Goal: Task Accomplishment & Management: Use online tool/utility

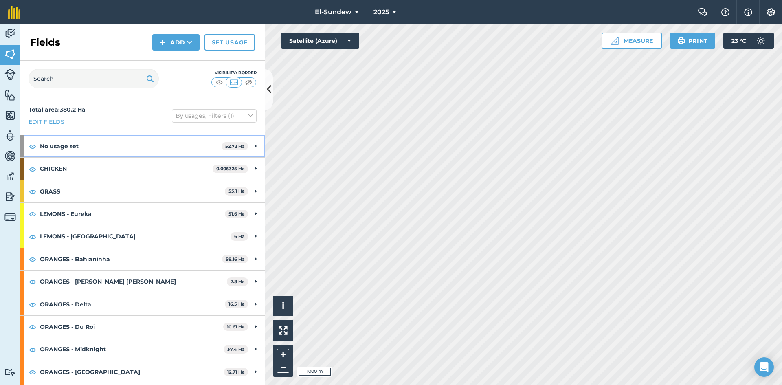
click at [158, 146] on strong "No usage set" at bounding box center [131, 146] width 182 height 22
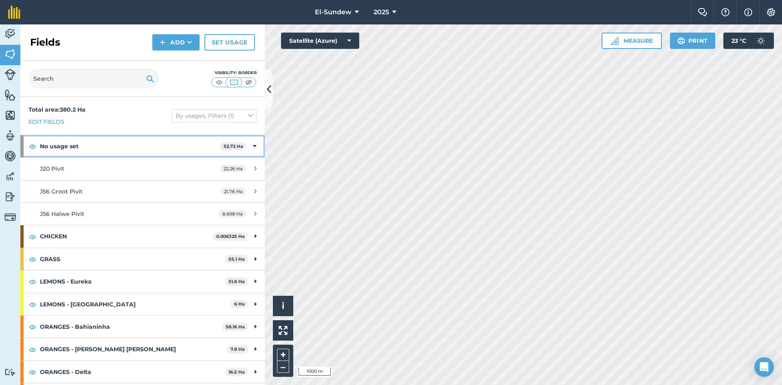
click at [158, 146] on strong "No usage set" at bounding box center [130, 146] width 180 height 22
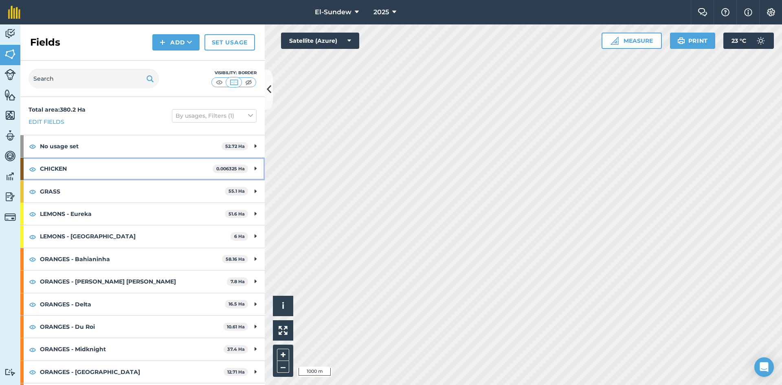
click at [158, 166] on strong "CHICKEN" at bounding box center [126, 169] width 173 height 22
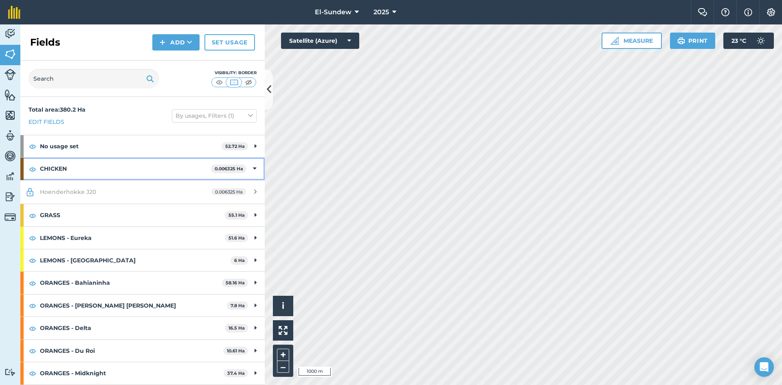
click at [158, 166] on strong "CHICKEN" at bounding box center [125, 169] width 171 height 22
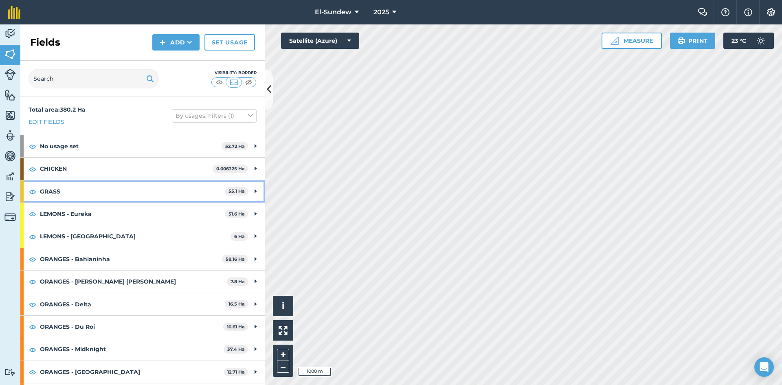
click at [156, 200] on strong "GRASS" at bounding box center [132, 191] width 185 height 22
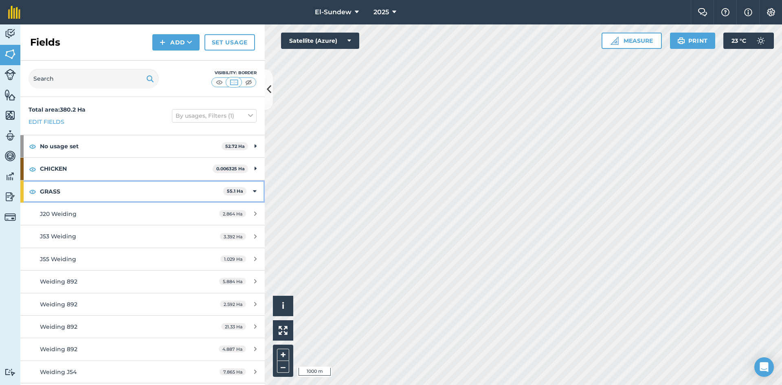
click at [155, 190] on strong "GRASS" at bounding box center [131, 191] width 183 height 22
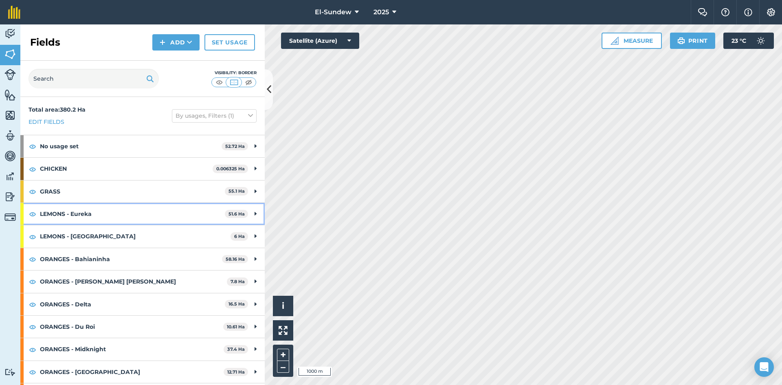
click at [152, 213] on strong "LEMONS - Eureka" at bounding box center [132, 214] width 185 height 22
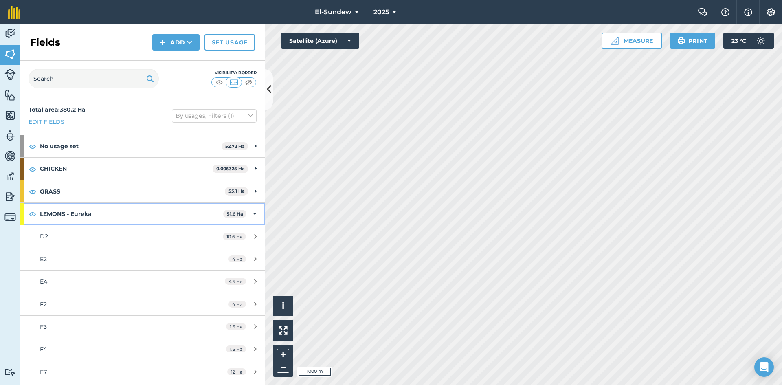
click at [152, 213] on strong "LEMONS - Eureka" at bounding box center [131, 214] width 183 height 22
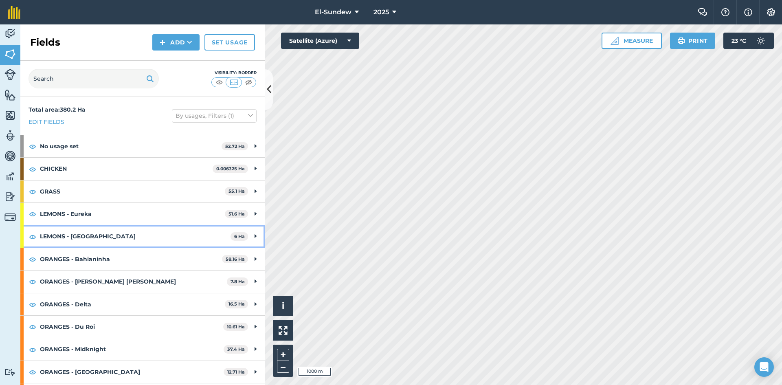
click at [152, 230] on strong "LEMONS - [GEOGRAPHIC_DATA]" at bounding box center [135, 236] width 191 height 22
click at [152, 230] on strong "LEMONS - [GEOGRAPHIC_DATA]" at bounding box center [134, 236] width 189 height 22
click at [150, 218] on strong "LEMONS - Eureka" at bounding box center [132, 214] width 185 height 22
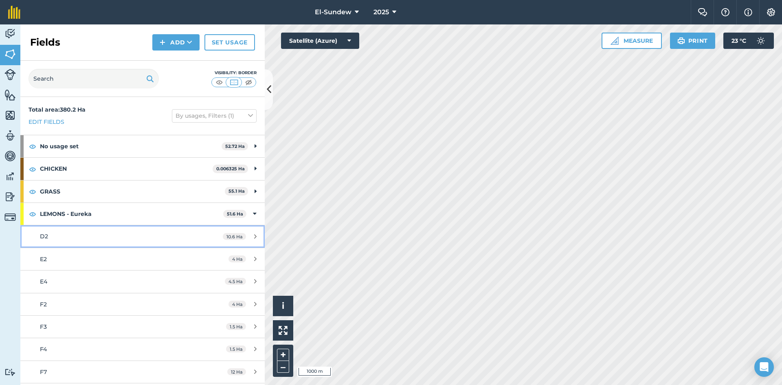
click at [132, 236] on div "D2" at bounding box center [116, 236] width 153 height 9
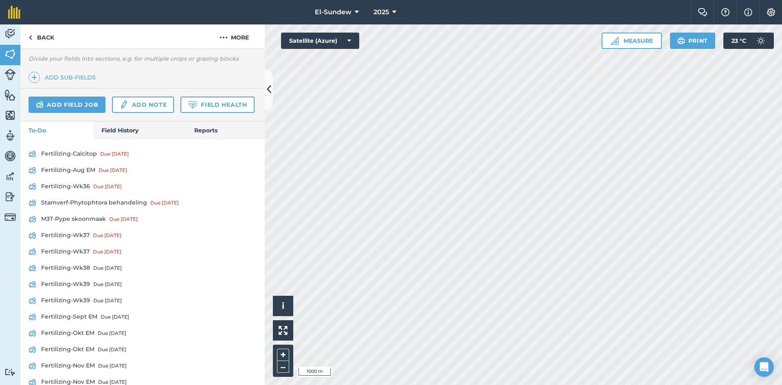
scroll to position [272, 0]
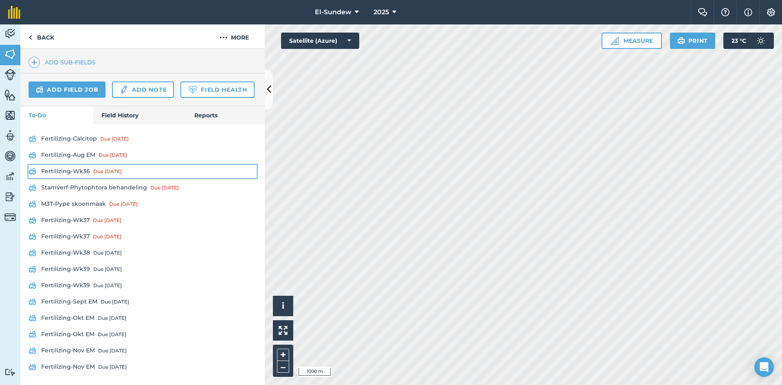
click at [74, 178] on link "Fertilizing-Wk36 Due [DATE]" at bounding box center [143, 171] width 228 height 13
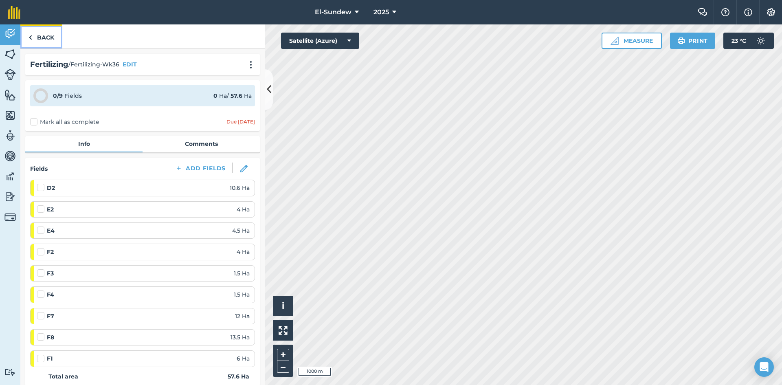
click at [37, 40] on link "Back" at bounding box center [41, 36] width 42 height 24
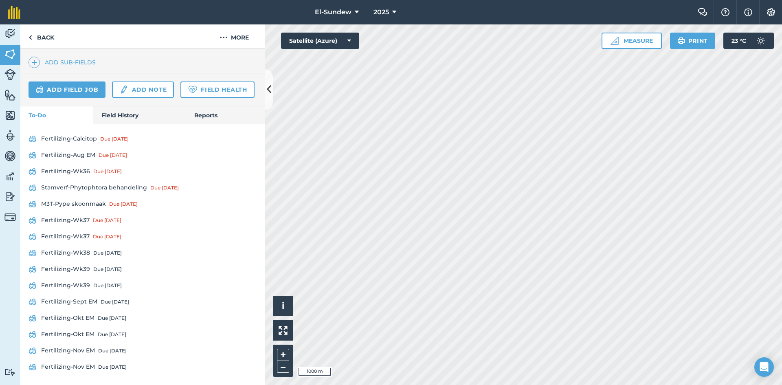
scroll to position [272, 0]
click at [79, 227] on link "Fertilizing-Wk37 Due [DATE]" at bounding box center [143, 220] width 228 height 13
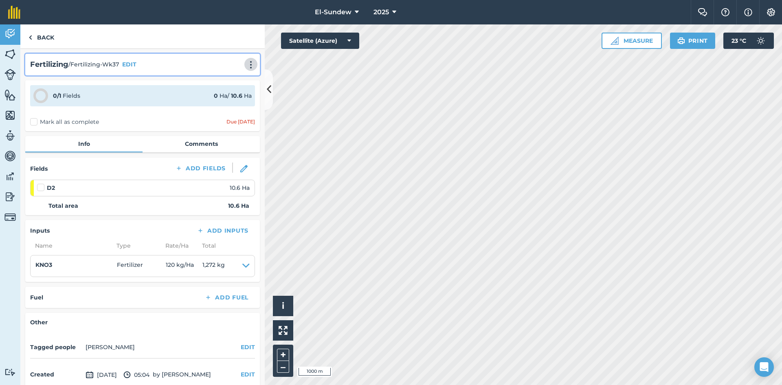
click at [246, 65] on img at bounding box center [251, 65] width 10 height 8
click at [220, 84] on link "Print" at bounding box center [234, 82] width 52 height 16
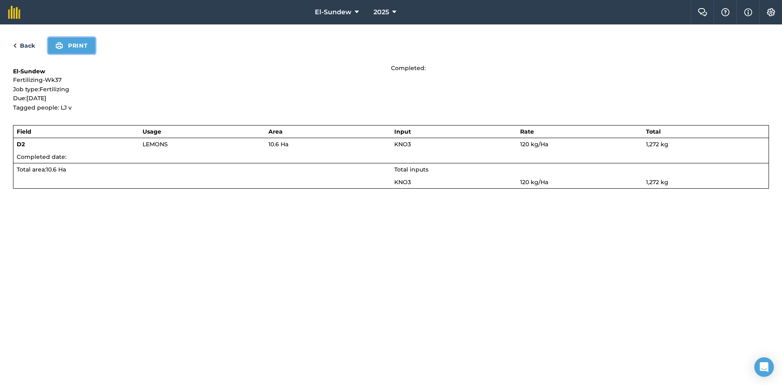
click at [68, 46] on button "Print" at bounding box center [71, 45] width 47 height 16
click at [23, 45] on link "Back" at bounding box center [24, 46] width 22 height 10
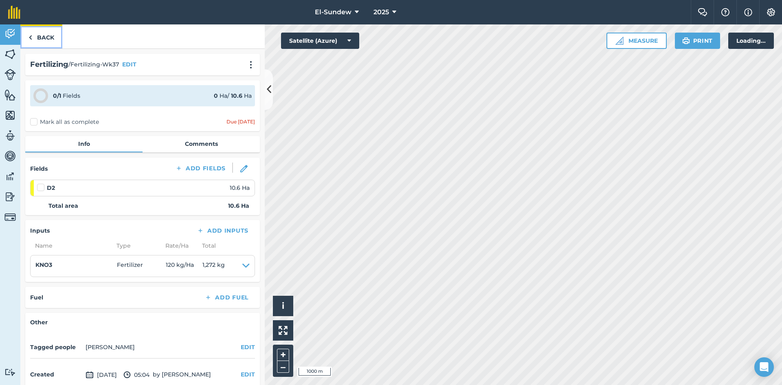
click at [31, 37] on img at bounding box center [31, 38] width 4 height 10
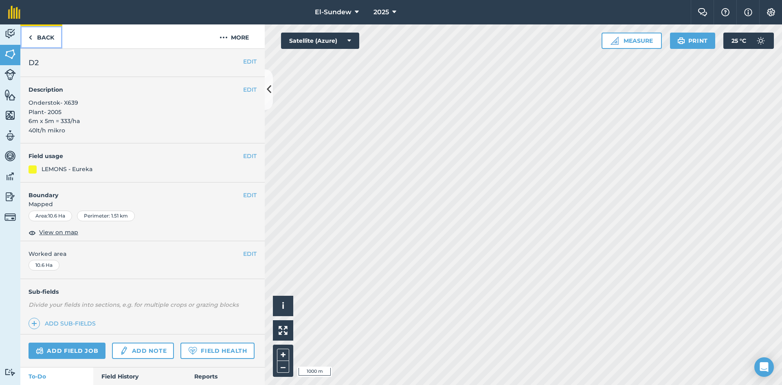
click at [35, 39] on link "Back" at bounding box center [41, 36] width 42 height 24
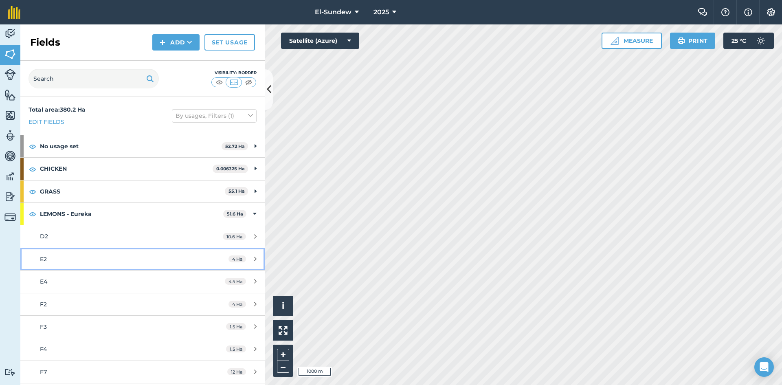
click at [120, 249] on link "E2 4 Ha" at bounding box center [142, 259] width 244 height 22
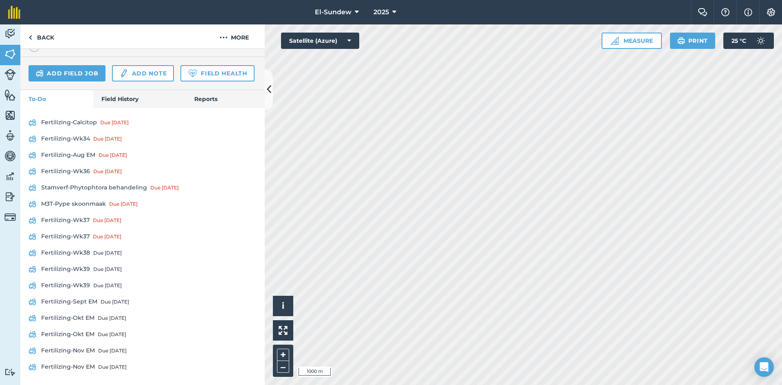
scroll to position [300, 0]
click at [75, 221] on link "Fertilizing-Wk37 Due [DATE]" at bounding box center [143, 220] width 228 height 13
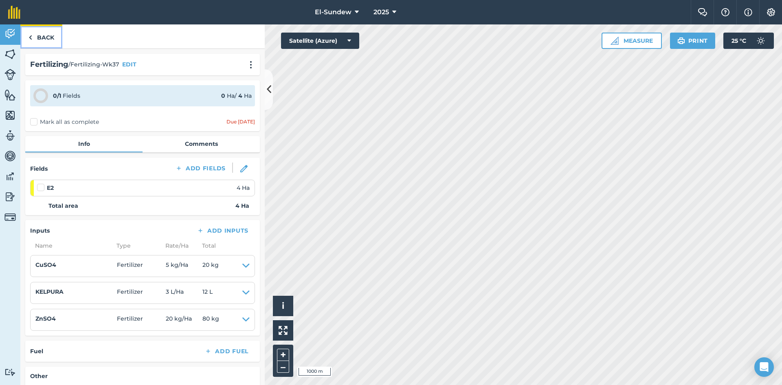
click at [42, 33] on link "Back" at bounding box center [41, 36] width 42 height 24
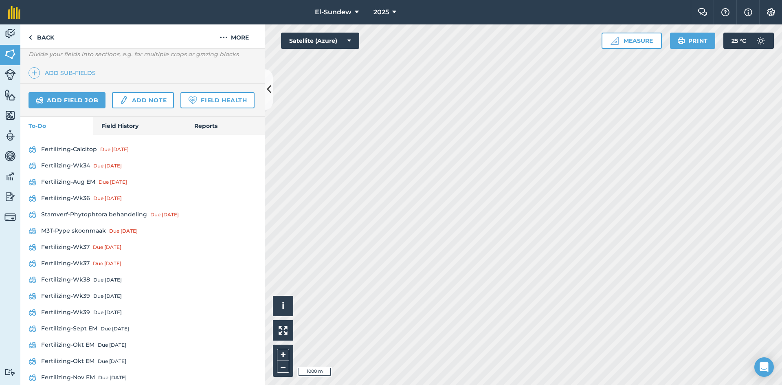
scroll to position [272, 0]
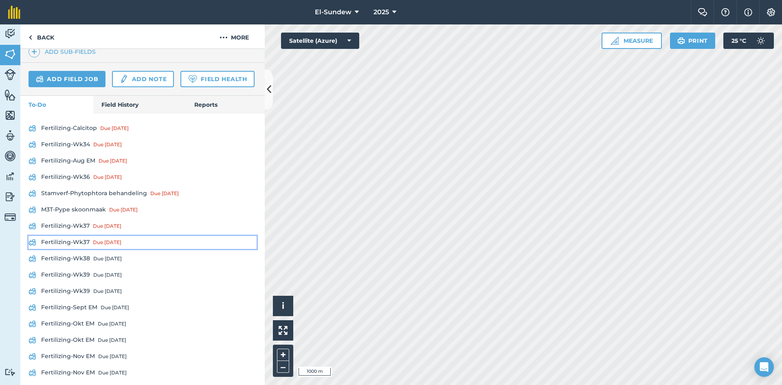
click at [93, 246] on div "Due [DATE]" at bounding box center [107, 242] width 29 height 7
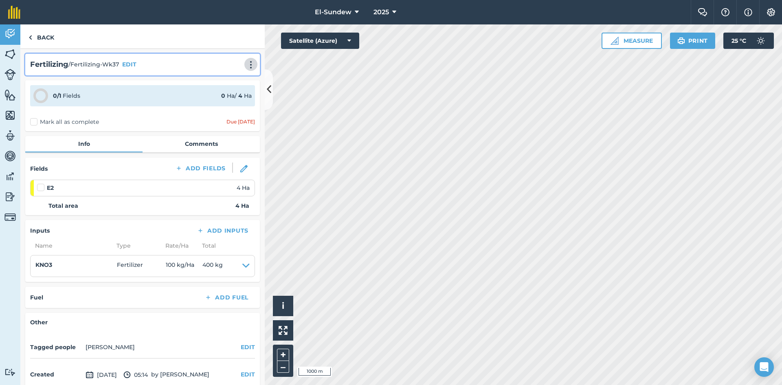
click at [247, 69] on button at bounding box center [251, 64] width 8 height 10
click at [231, 84] on link "Print" at bounding box center [234, 82] width 52 height 16
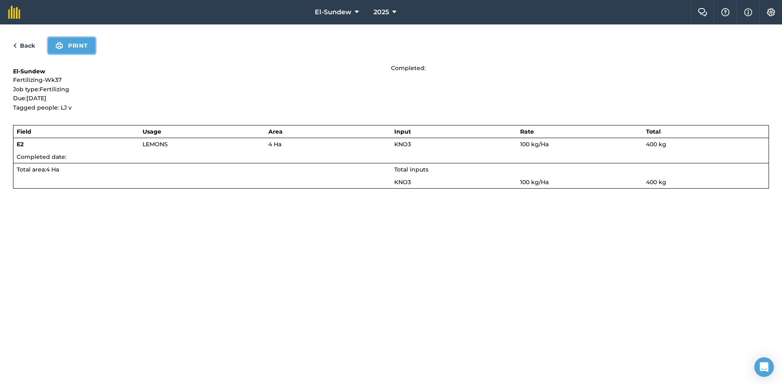
click at [81, 51] on button "Print" at bounding box center [71, 45] width 47 height 16
click at [30, 40] on div "Back Print" at bounding box center [391, 45] width 756 height 16
click at [30, 44] on link "Back" at bounding box center [24, 46] width 22 height 10
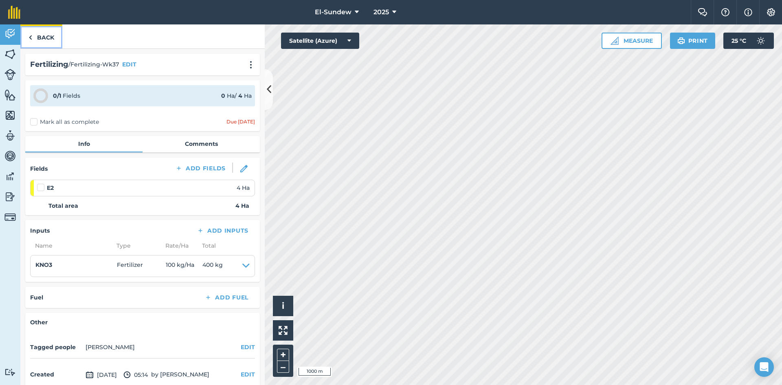
click at [43, 33] on link "Back" at bounding box center [41, 36] width 42 height 24
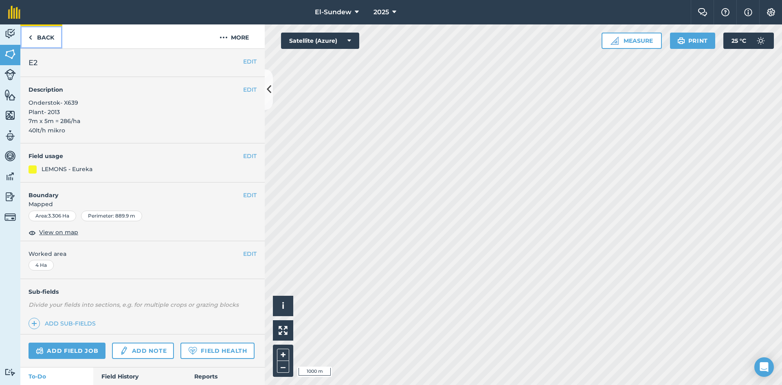
click at [45, 33] on link "Back" at bounding box center [41, 36] width 42 height 24
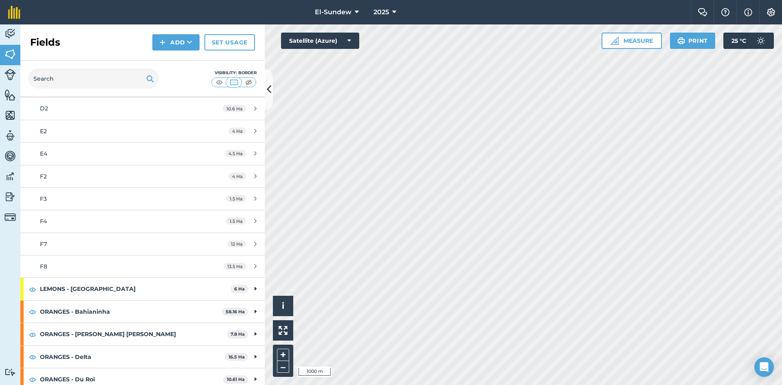
scroll to position [136, 0]
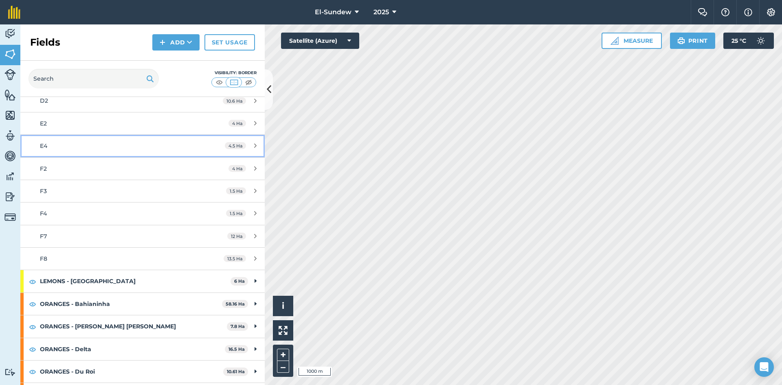
click at [98, 141] on div "E4" at bounding box center [116, 145] width 153 height 9
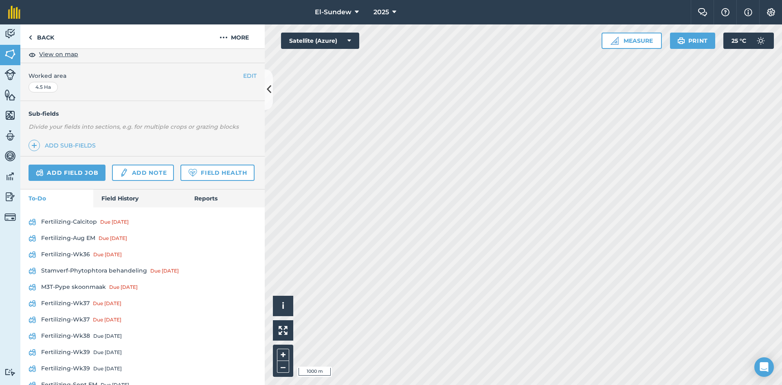
scroll to position [272, 0]
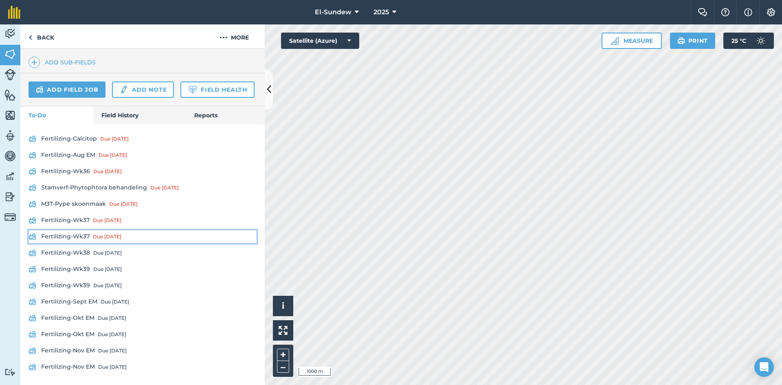
click at [71, 243] on link "Fertilizing-Wk37 Due [DATE]" at bounding box center [143, 236] width 228 height 13
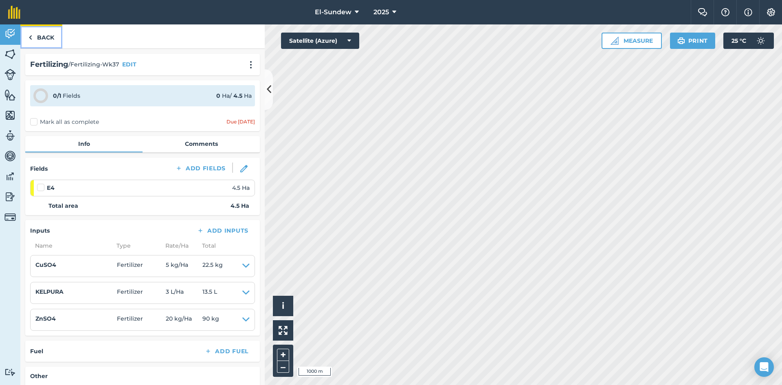
click at [48, 29] on link "Back" at bounding box center [41, 36] width 42 height 24
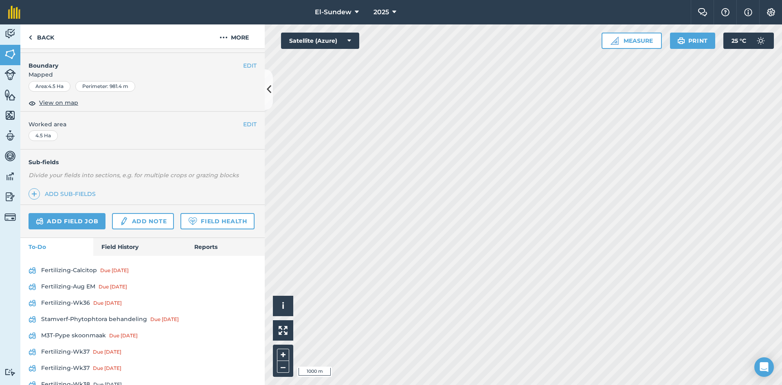
scroll to position [136, 0]
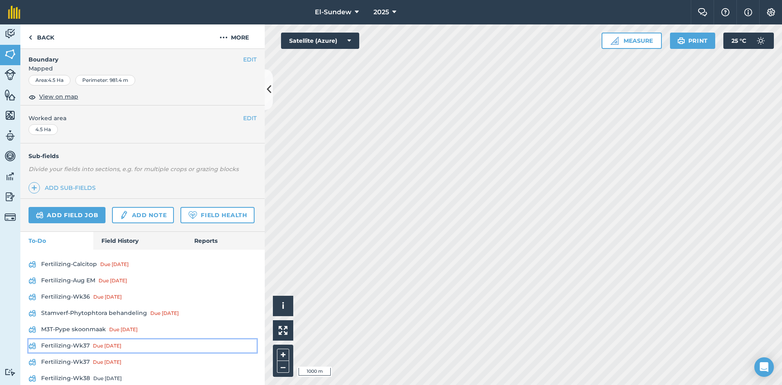
click at [82, 352] on link "Fertilizing-Wk37 Due [DATE]" at bounding box center [143, 345] width 228 height 13
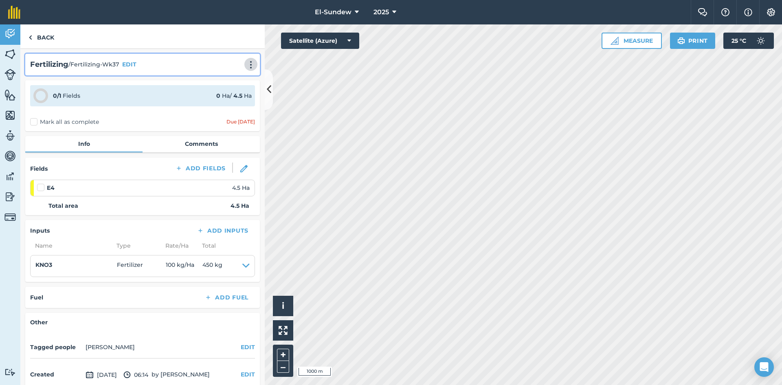
click at [246, 64] on img at bounding box center [251, 65] width 10 height 8
click at [220, 81] on link "Print" at bounding box center [234, 82] width 52 height 16
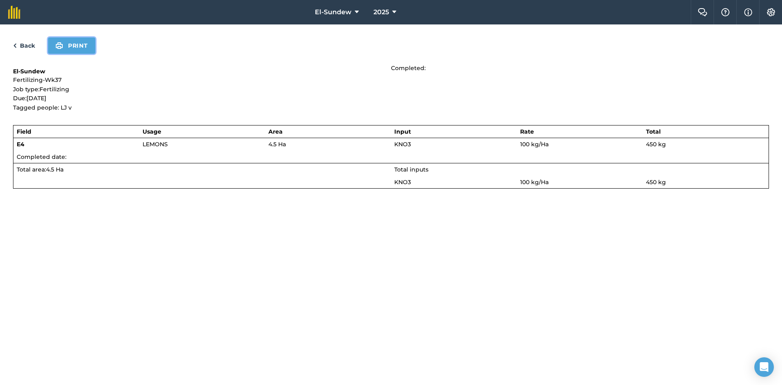
click at [78, 48] on button "Print" at bounding box center [71, 45] width 47 height 16
click at [20, 49] on link "Back" at bounding box center [24, 46] width 22 height 10
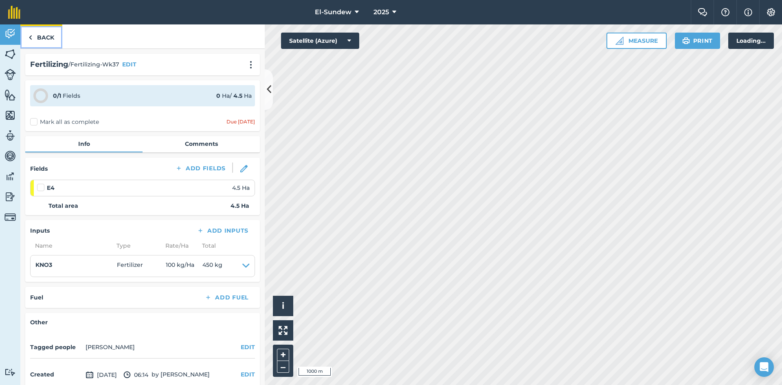
click at [43, 35] on link "Back" at bounding box center [41, 36] width 42 height 24
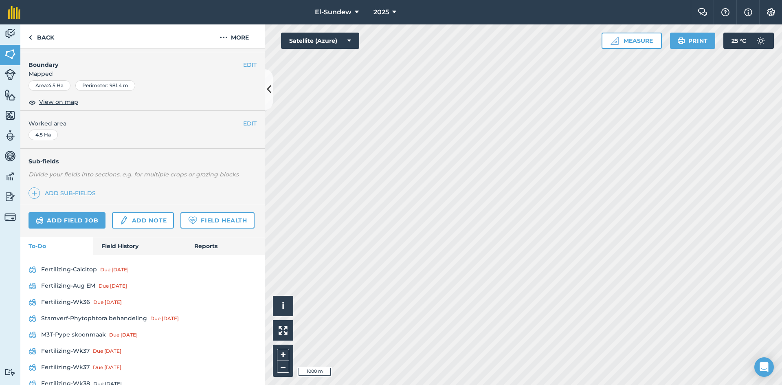
scroll to position [136, 0]
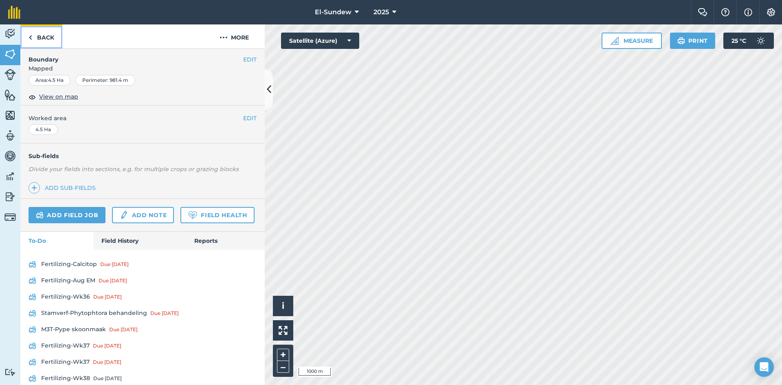
click at [56, 44] on link "Back" at bounding box center [41, 36] width 42 height 24
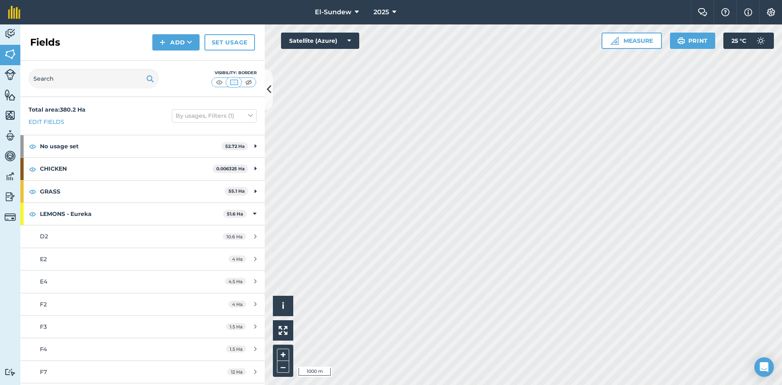
scroll to position [136, 0]
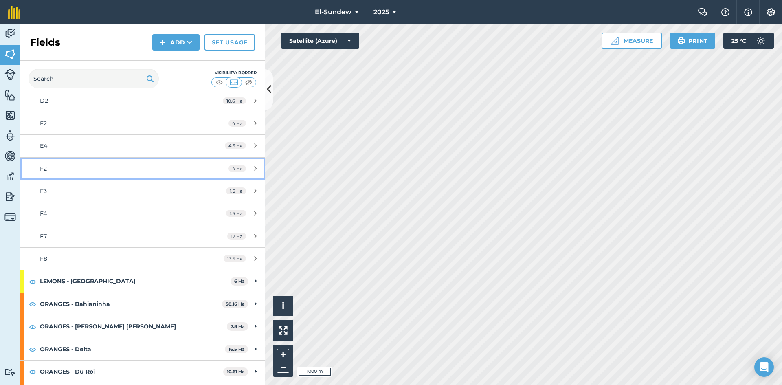
click at [94, 170] on div "F2" at bounding box center [116, 168] width 153 height 9
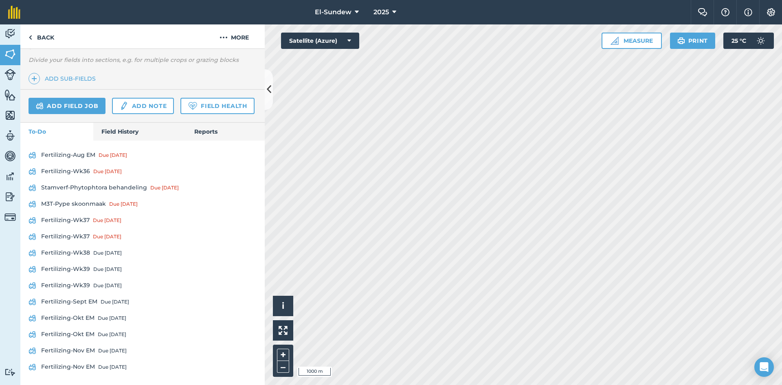
scroll to position [268, 0]
click at [84, 218] on link "Fertilizing-Wk37 Due [DATE]" at bounding box center [143, 220] width 228 height 13
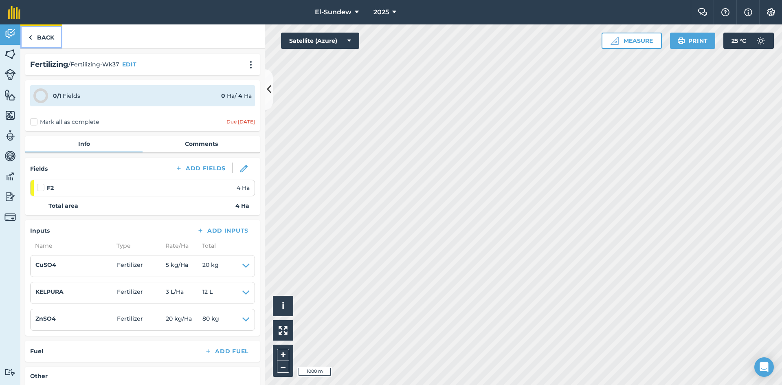
click at [51, 39] on link "Back" at bounding box center [41, 36] width 42 height 24
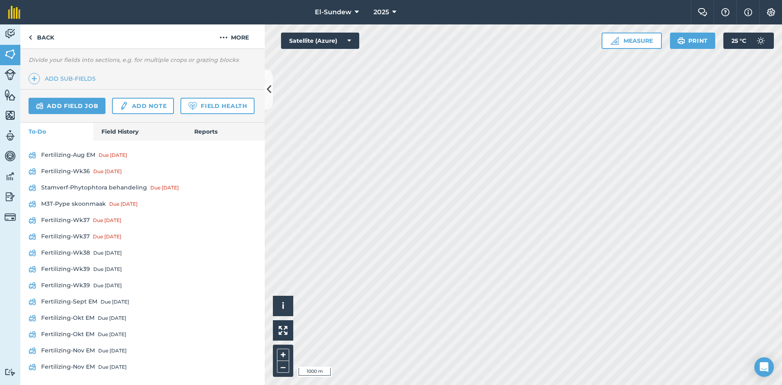
scroll to position [268, 0]
click at [84, 232] on link "Fertilizing-Wk37 Due [DATE]" at bounding box center [143, 236] width 228 height 13
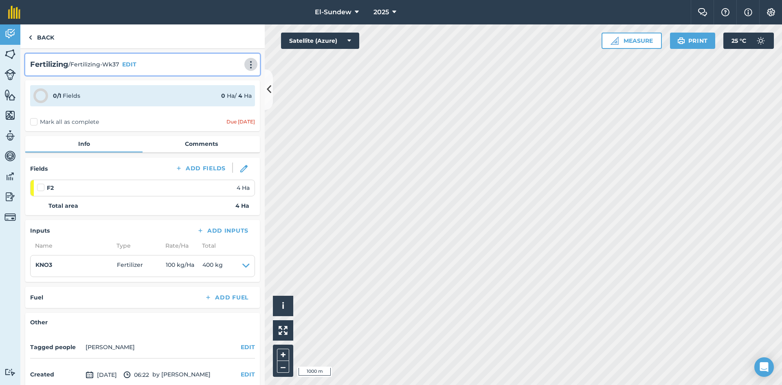
click at [246, 66] on img at bounding box center [251, 65] width 10 height 8
click at [224, 80] on link "Print" at bounding box center [234, 82] width 52 height 16
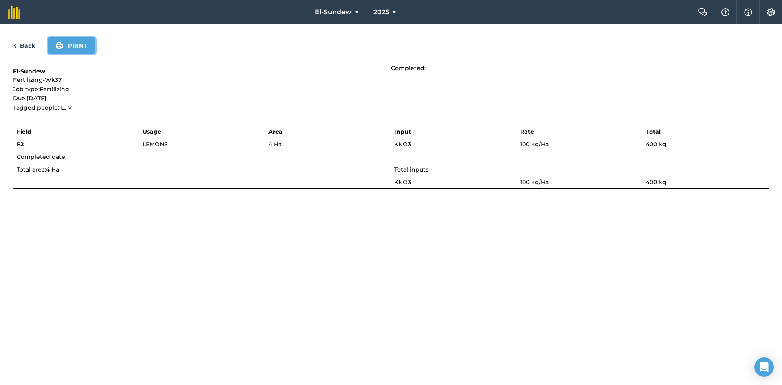
click at [81, 47] on button "Print" at bounding box center [71, 45] width 47 height 16
click at [31, 48] on link "Back" at bounding box center [24, 46] width 22 height 10
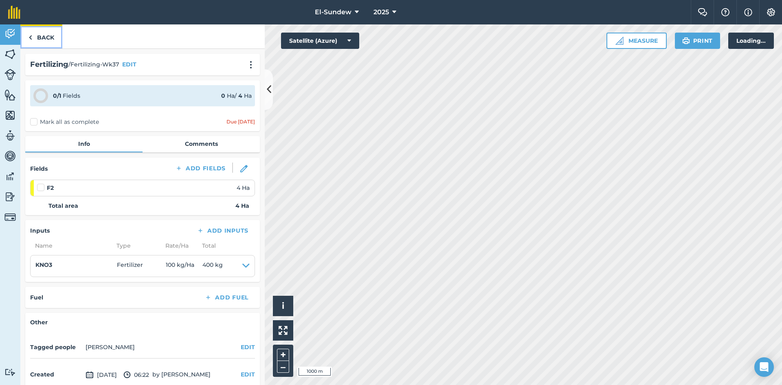
click at [37, 40] on link "Back" at bounding box center [41, 36] width 42 height 24
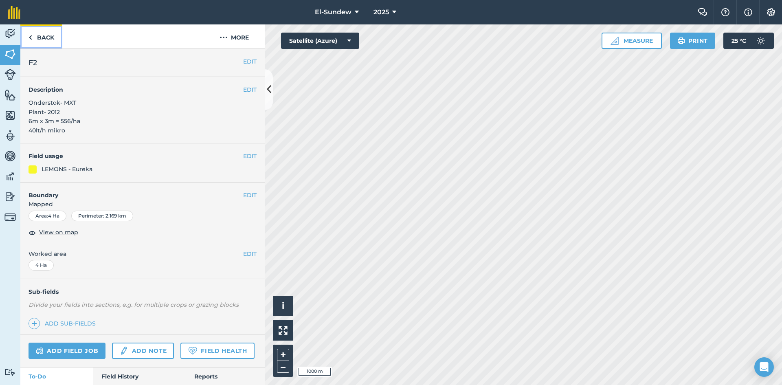
click at [50, 40] on link "Back" at bounding box center [41, 36] width 42 height 24
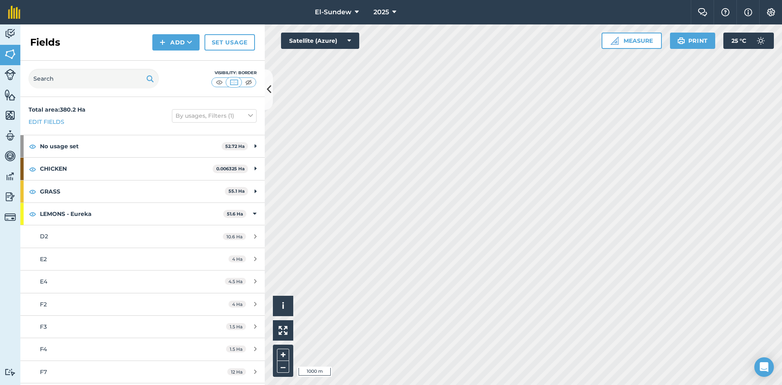
scroll to position [136, 0]
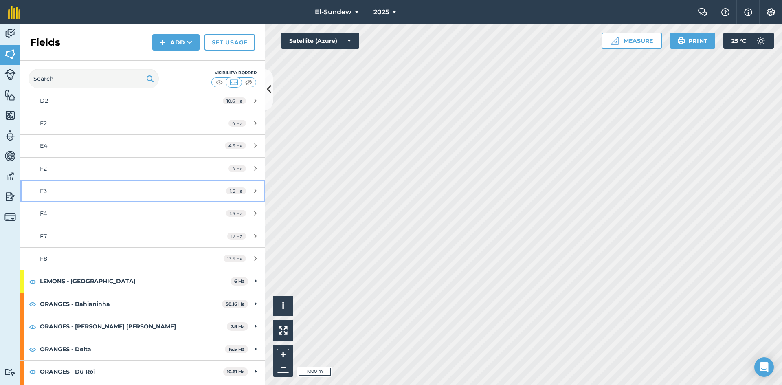
click at [88, 185] on link "F3 1.5 Ha" at bounding box center [142, 191] width 244 height 22
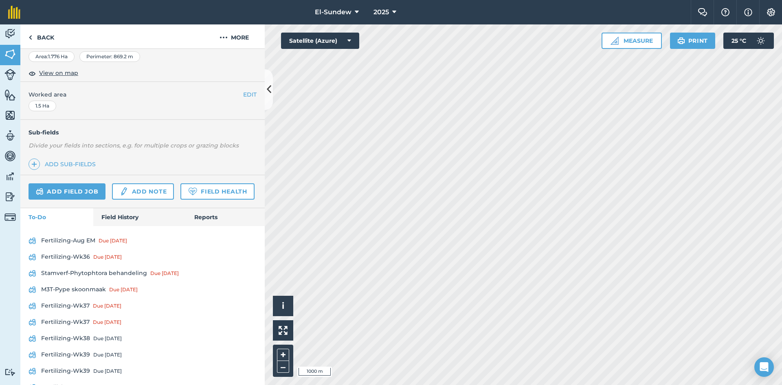
scroll to position [268, 0]
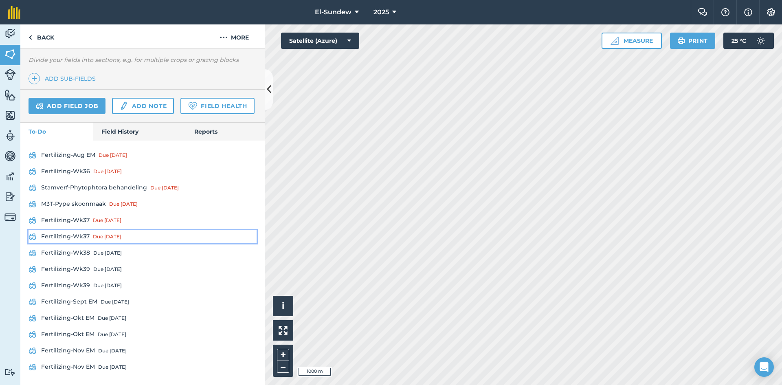
click at [80, 237] on link "Fertilizing-Wk37 Due [DATE]" at bounding box center [143, 236] width 228 height 13
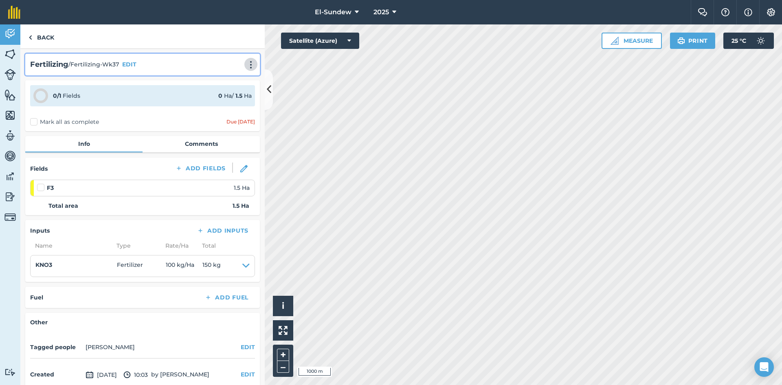
click at [247, 60] on button at bounding box center [251, 64] width 8 height 10
click at [225, 82] on link "Print" at bounding box center [234, 82] width 52 height 16
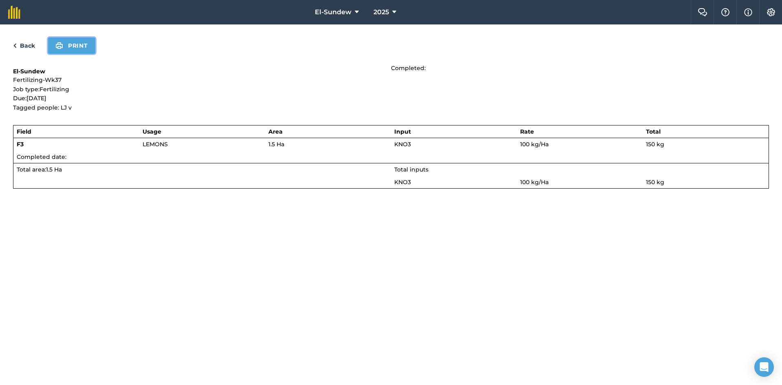
click at [74, 51] on button "Print" at bounding box center [71, 45] width 47 height 16
click at [27, 44] on link "Back" at bounding box center [24, 46] width 22 height 10
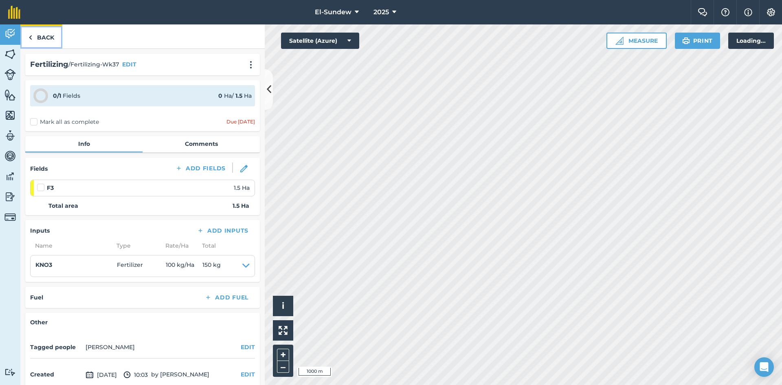
click at [35, 40] on link "Back" at bounding box center [41, 36] width 42 height 24
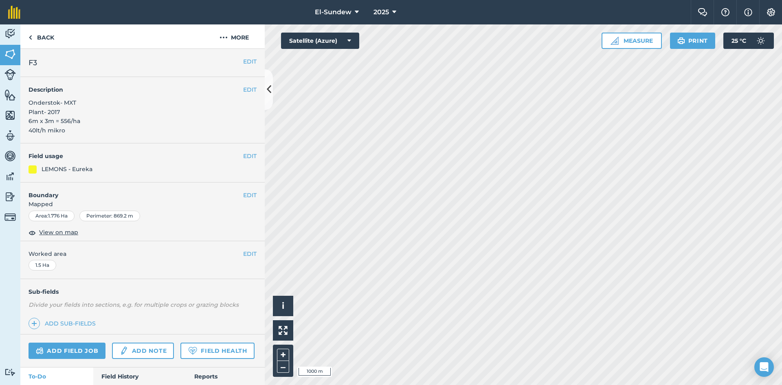
scroll to position [136, 0]
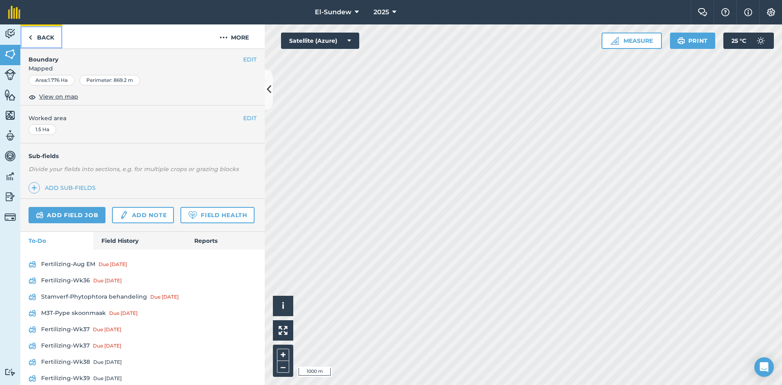
click at [47, 37] on link "Back" at bounding box center [41, 36] width 42 height 24
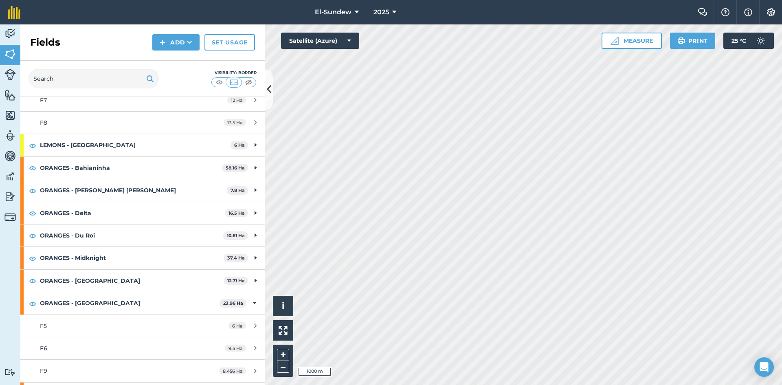
scroll to position [136, 0]
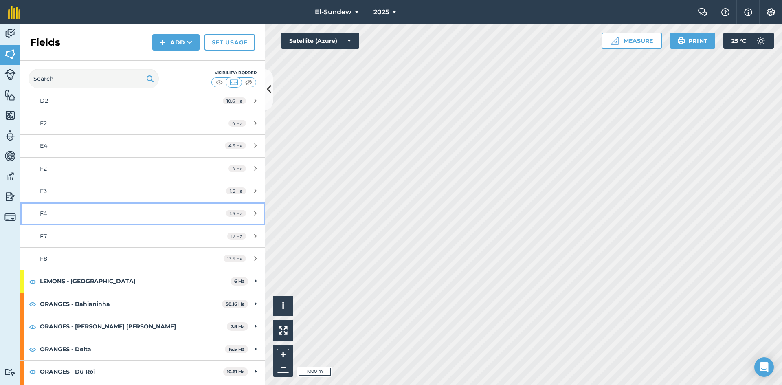
click at [93, 214] on div "F4" at bounding box center [116, 213] width 153 height 9
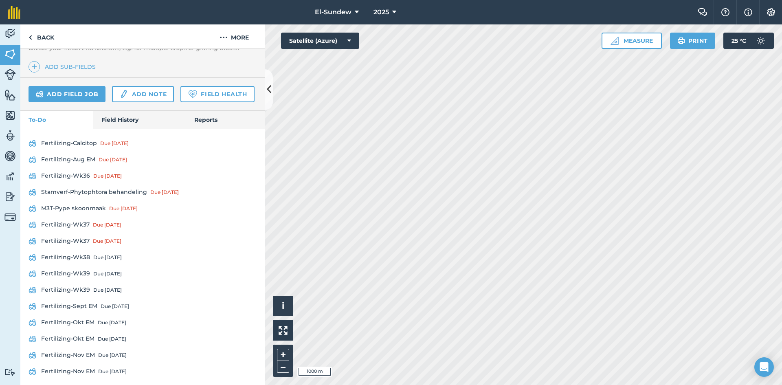
scroll to position [272, 0]
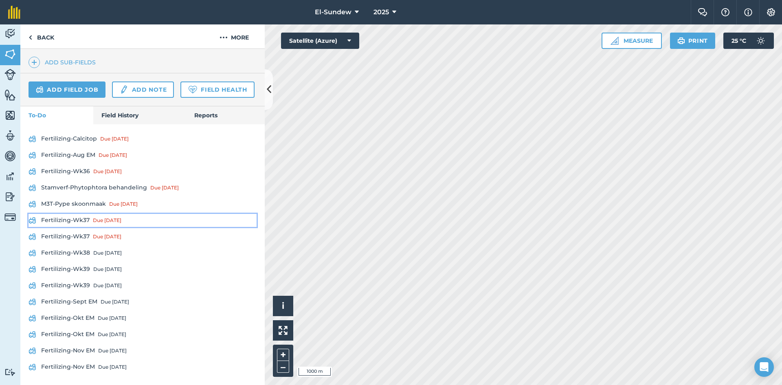
click at [86, 227] on link "Fertilizing-Wk37 Due [DATE]" at bounding box center [143, 220] width 228 height 13
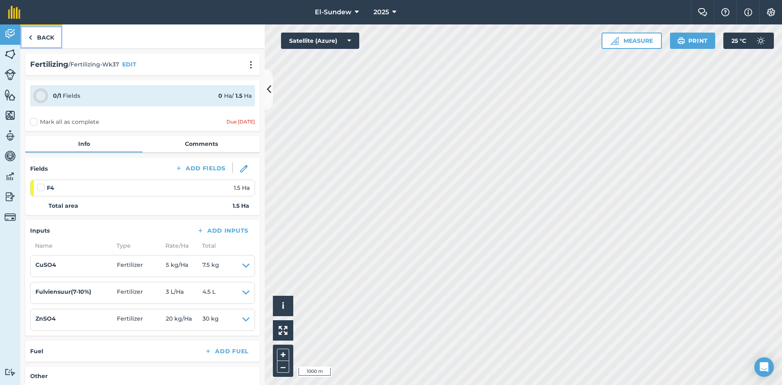
click at [53, 42] on link "Back" at bounding box center [41, 36] width 42 height 24
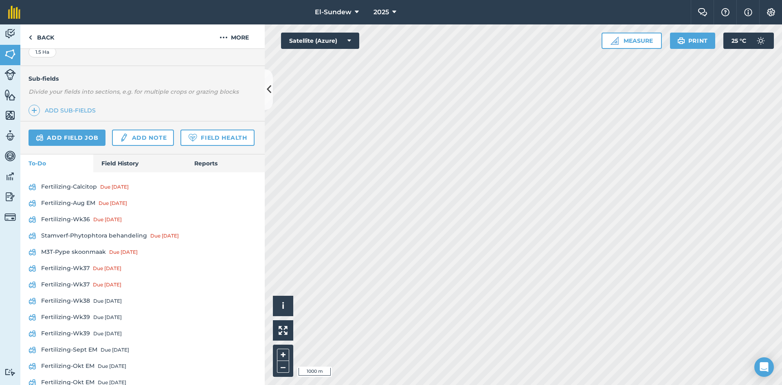
scroll to position [272, 0]
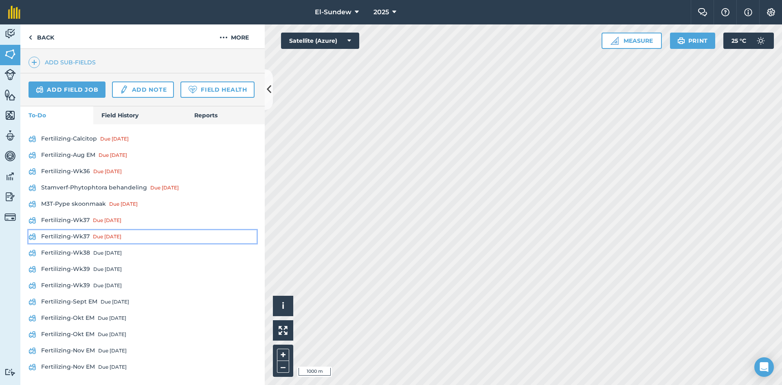
click at [81, 243] on link "Fertilizing-Wk37 Due [DATE]" at bounding box center [143, 236] width 228 height 13
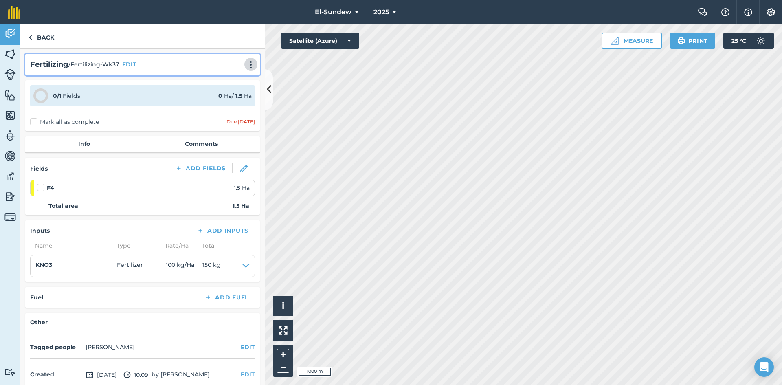
click at [246, 68] on img at bounding box center [251, 65] width 10 height 8
click at [220, 86] on link "Print" at bounding box center [234, 82] width 52 height 16
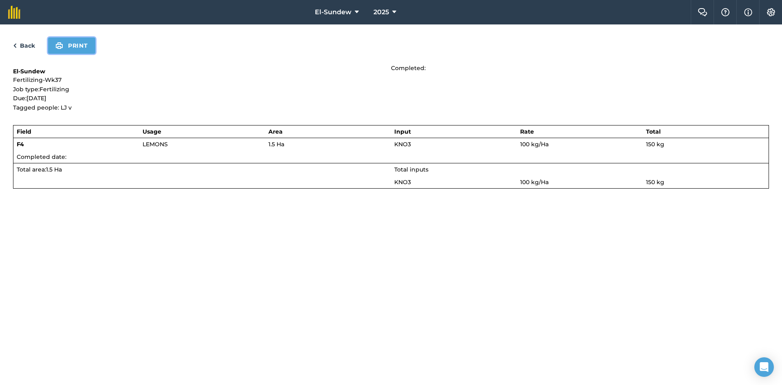
click at [89, 41] on button "Print" at bounding box center [71, 45] width 47 height 16
click at [24, 51] on div "Back Print" at bounding box center [391, 45] width 756 height 16
click at [31, 45] on link "Back" at bounding box center [24, 46] width 22 height 10
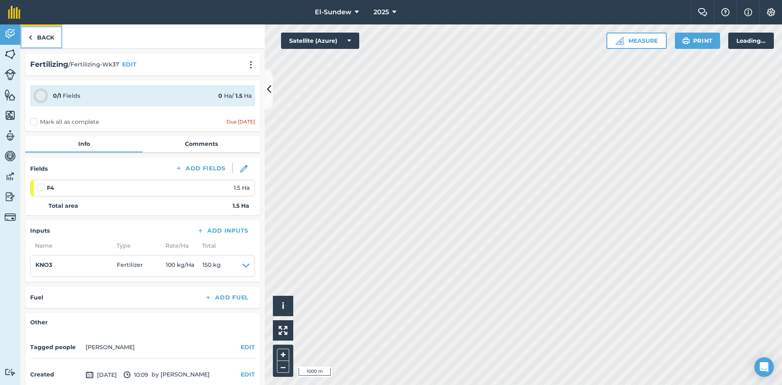
click at [31, 36] on img at bounding box center [31, 38] width 4 height 10
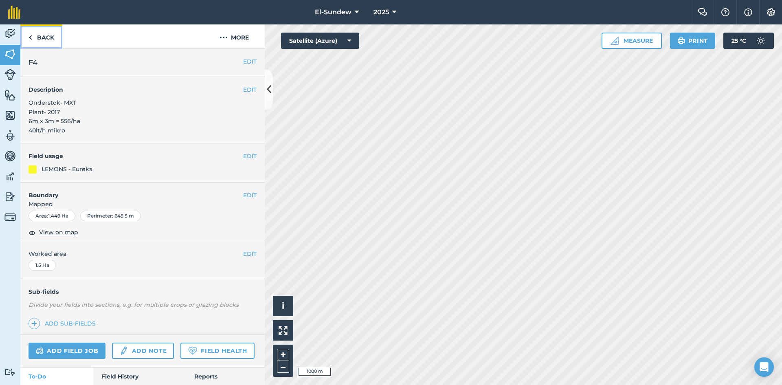
click at [34, 35] on link "Back" at bounding box center [41, 36] width 42 height 24
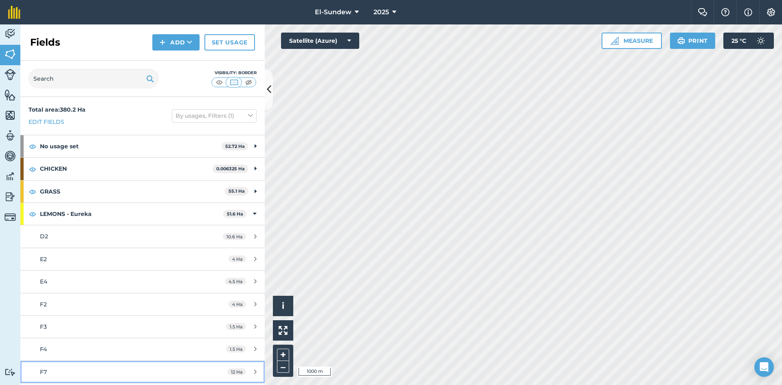
click at [88, 367] on div "F7" at bounding box center [116, 371] width 153 height 9
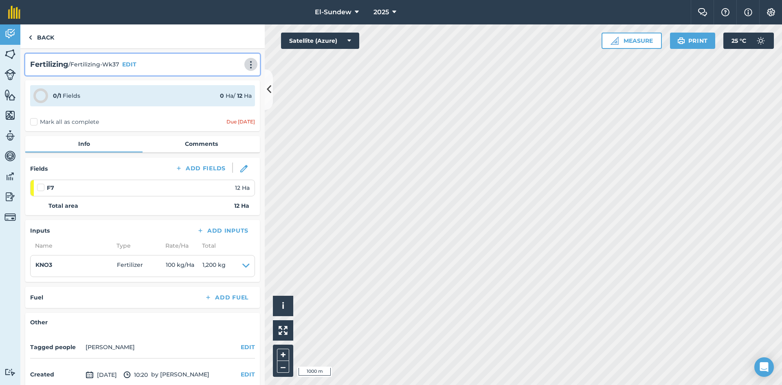
click at [246, 64] on img at bounding box center [251, 65] width 10 height 8
click at [222, 86] on link "Print" at bounding box center [234, 82] width 52 height 16
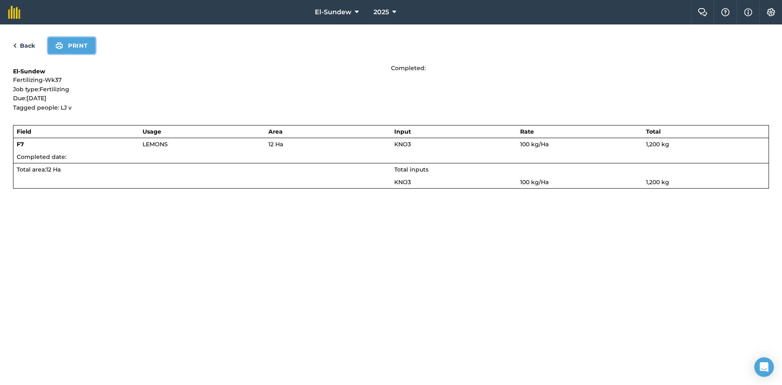
click at [75, 46] on button "Print" at bounding box center [71, 45] width 47 height 16
click at [31, 42] on link "Back" at bounding box center [24, 46] width 22 height 10
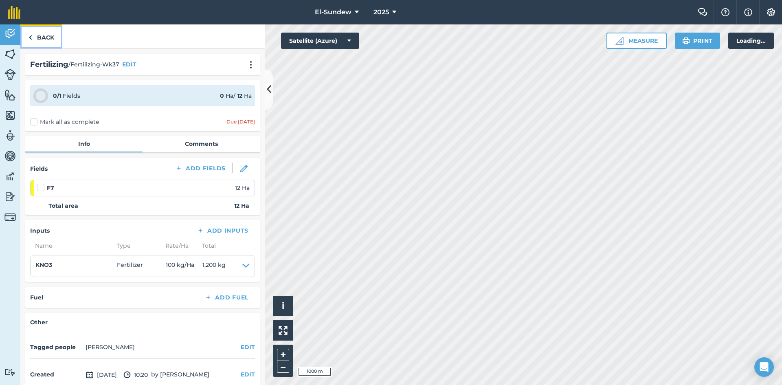
click at [42, 39] on link "Back" at bounding box center [41, 36] width 42 height 24
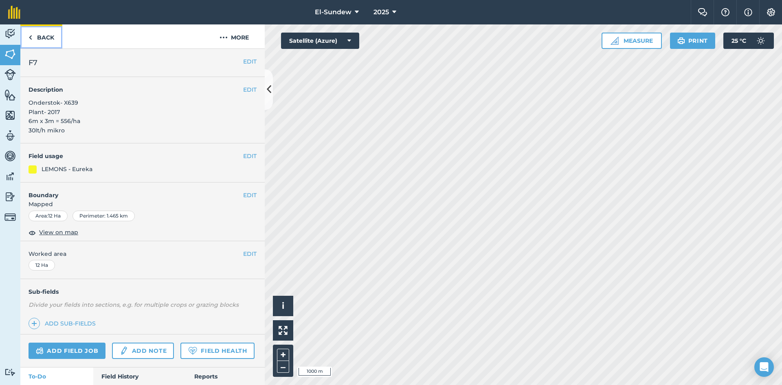
click at [42, 39] on link "Back" at bounding box center [41, 36] width 42 height 24
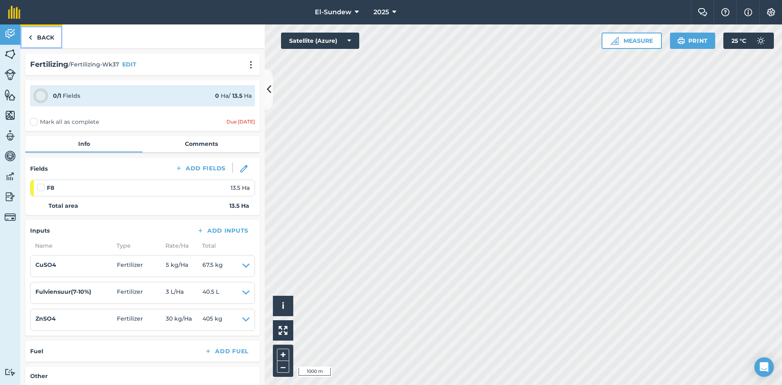
click at [46, 37] on link "Back" at bounding box center [41, 36] width 42 height 24
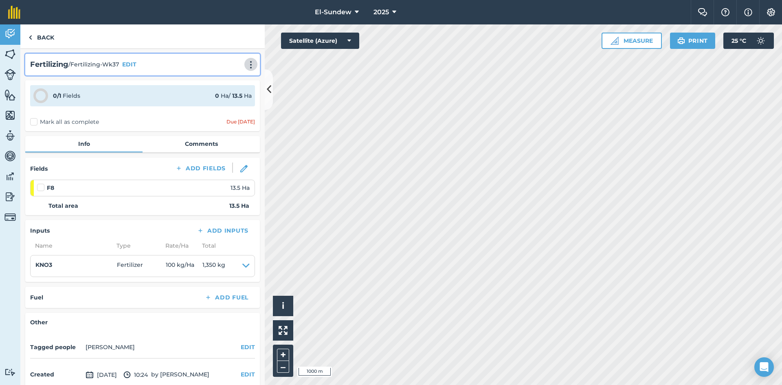
click at [248, 67] on img at bounding box center [251, 65] width 10 height 8
click at [224, 83] on link "Print" at bounding box center [234, 82] width 52 height 16
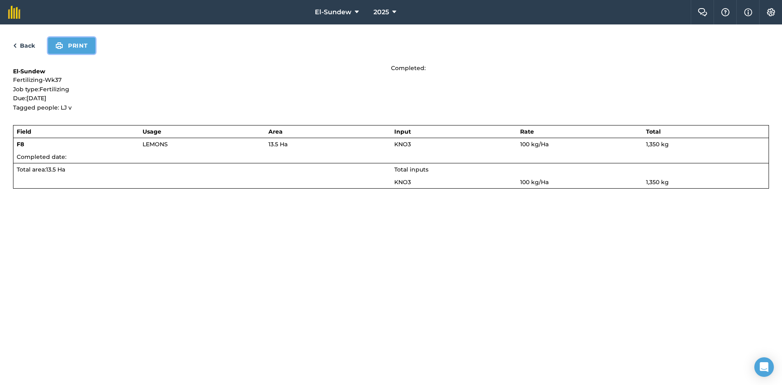
click at [67, 41] on button "Print" at bounding box center [71, 45] width 47 height 16
click at [23, 50] on link "Back" at bounding box center [24, 46] width 22 height 10
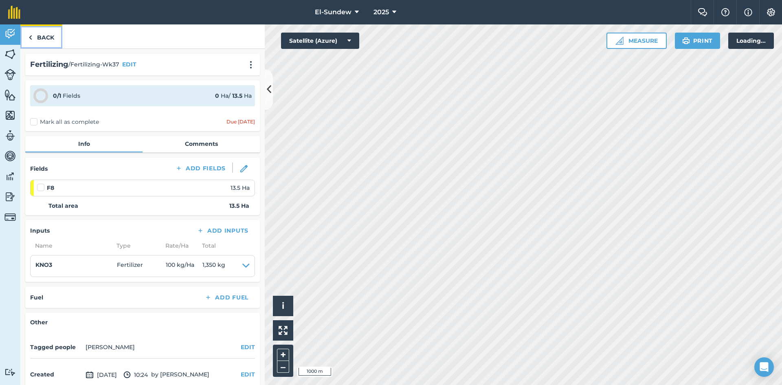
click at [41, 42] on link "Back" at bounding box center [41, 36] width 42 height 24
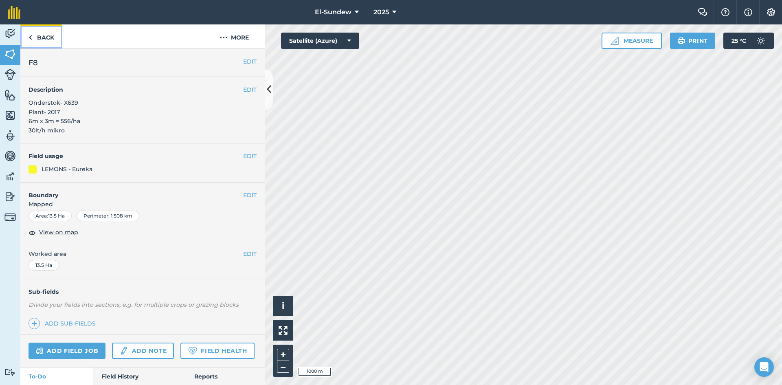
click at [41, 42] on link "Back" at bounding box center [41, 36] width 42 height 24
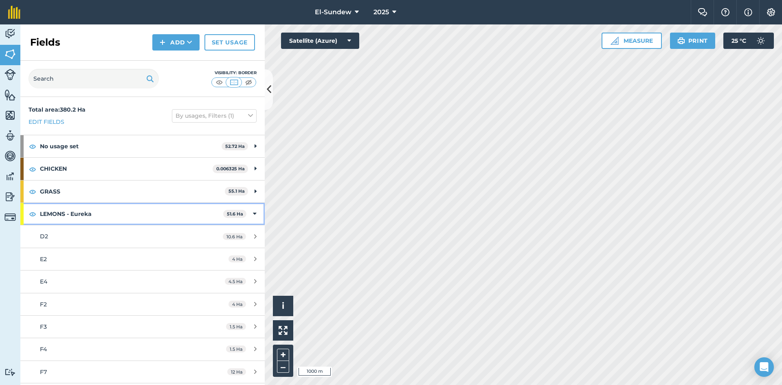
click at [112, 209] on strong "LEMONS - Eureka" at bounding box center [131, 214] width 183 height 22
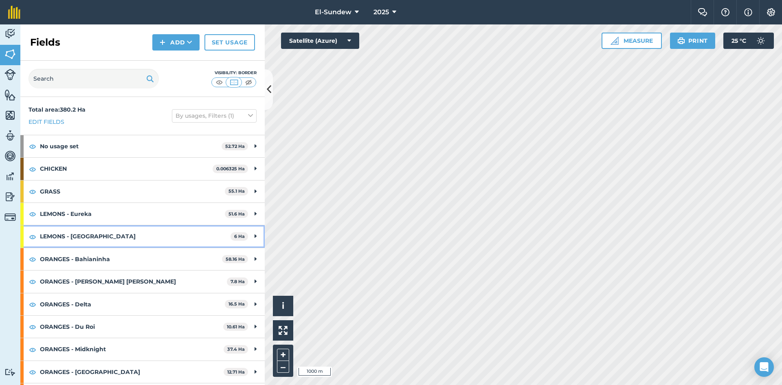
click at [108, 235] on strong "LEMONS - [GEOGRAPHIC_DATA]" at bounding box center [135, 236] width 191 height 22
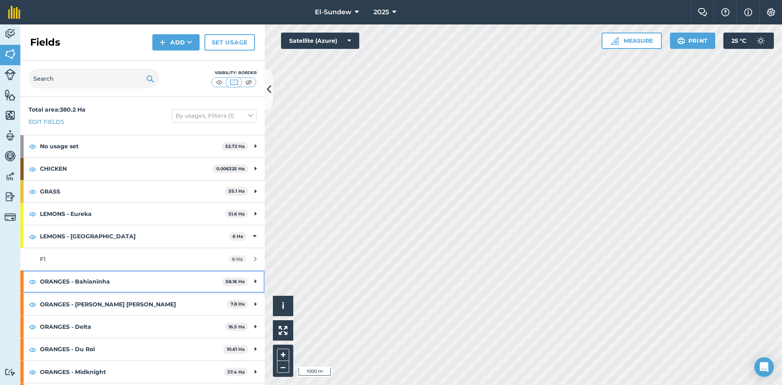
click at [97, 271] on strong "ORANGES - Bahianinha" at bounding box center [131, 282] width 182 height 22
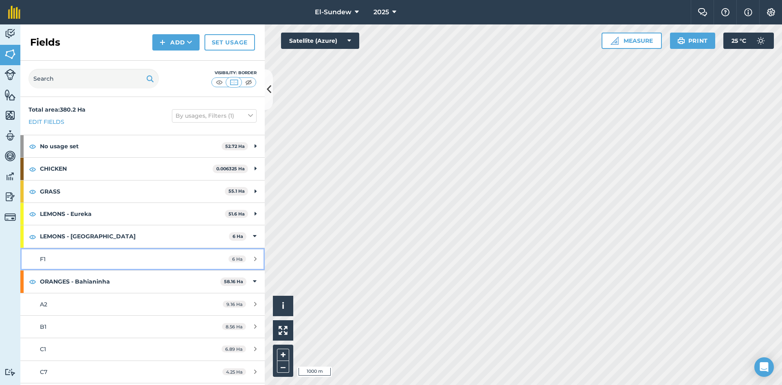
click at [103, 255] on div "F1" at bounding box center [116, 259] width 153 height 9
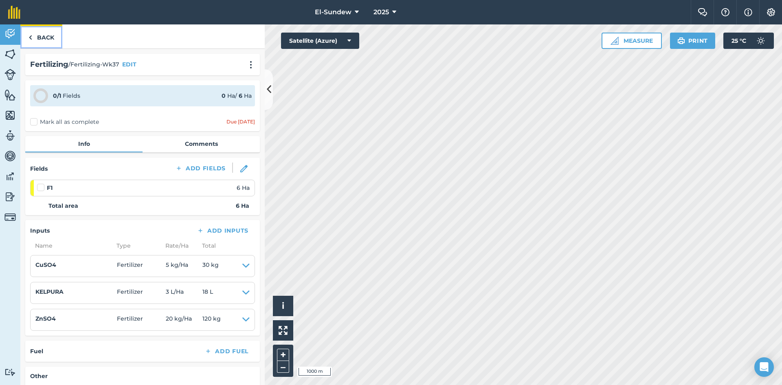
click at [40, 39] on link "Back" at bounding box center [41, 36] width 42 height 24
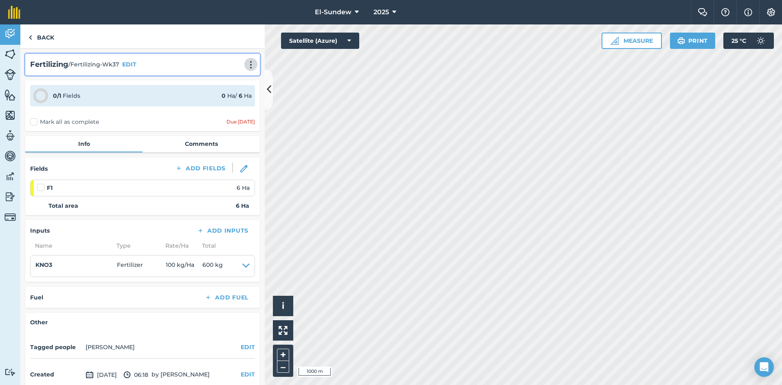
click at [247, 67] on img at bounding box center [251, 65] width 10 height 8
click at [223, 81] on link "Print" at bounding box center [234, 82] width 52 height 16
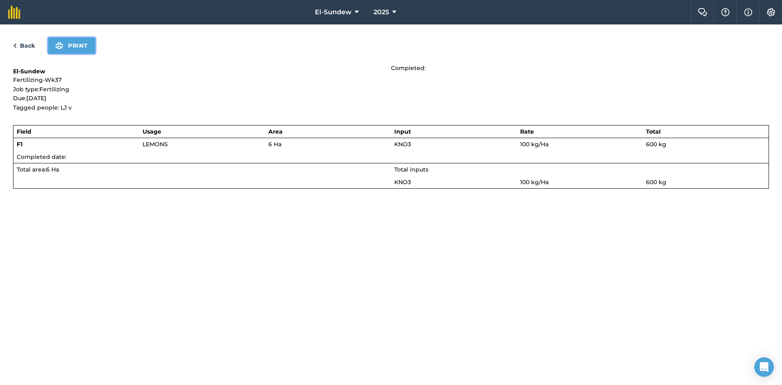
click at [81, 51] on button "Print" at bounding box center [71, 45] width 47 height 16
click at [27, 44] on link "Back" at bounding box center [24, 46] width 22 height 10
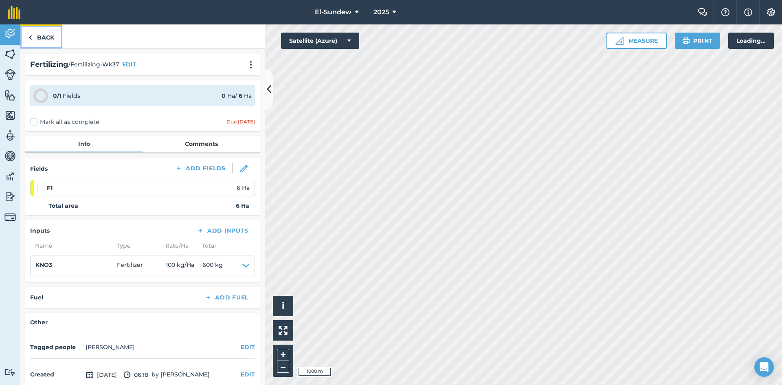
click at [27, 44] on link "Back" at bounding box center [41, 36] width 42 height 24
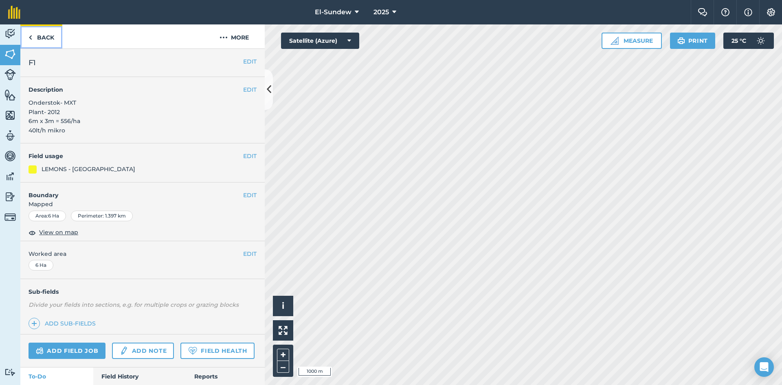
click at [38, 37] on link "Back" at bounding box center [41, 36] width 42 height 24
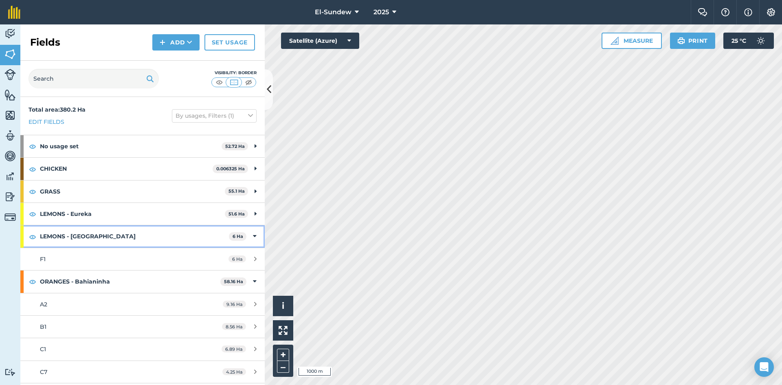
click at [101, 231] on strong "LEMONS - [GEOGRAPHIC_DATA]" at bounding box center [134, 236] width 189 height 22
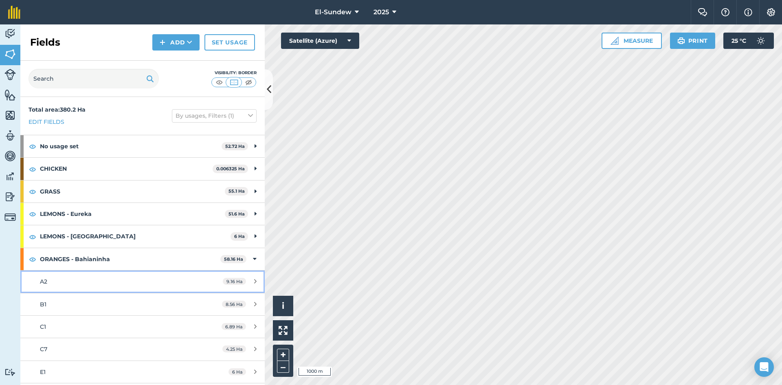
click at [93, 283] on div "A2" at bounding box center [116, 281] width 153 height 9
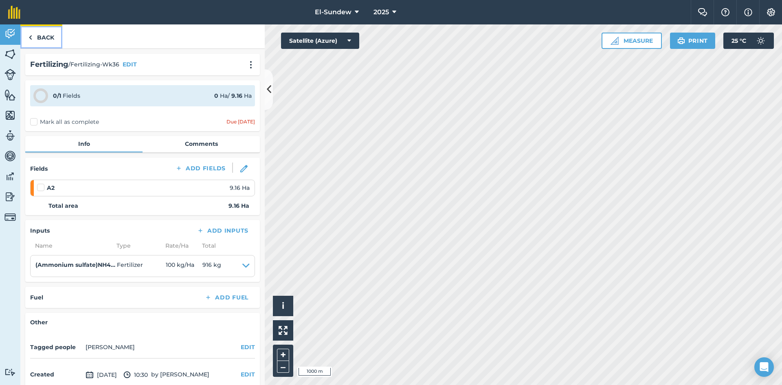
click at [44, 37] on link "Back" at bounding box center [41, 36] width 42 height 24
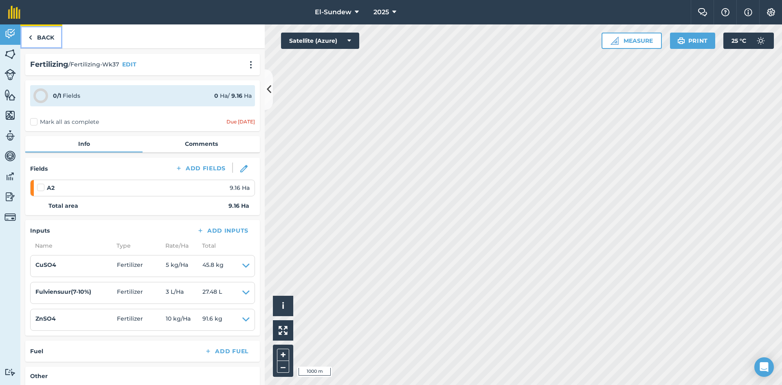
click at [45, 42] on link "Back" at bounding box center [41, 36] width 42 height 24
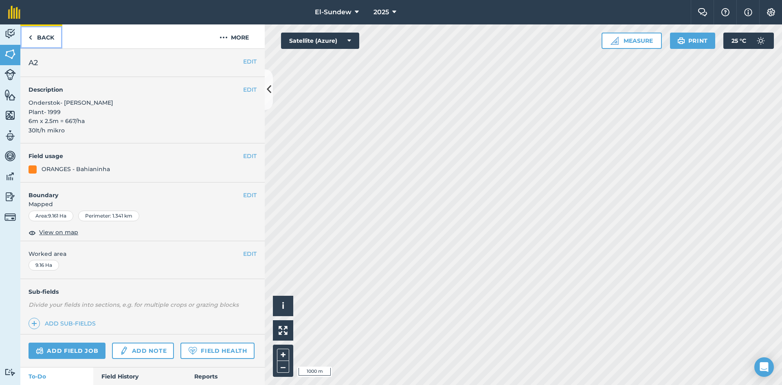
click at [51, 38] on link "Back" at bounding box center [41, 36] width 42 height 24
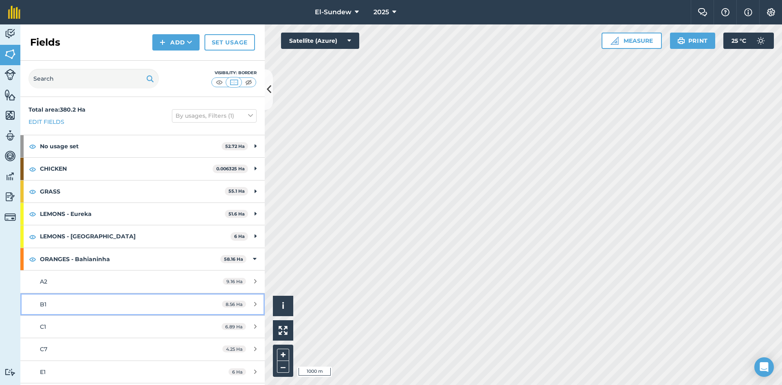
click at [104, 302] on div "B1" at bounding box center [116, 304] width 153 height 9
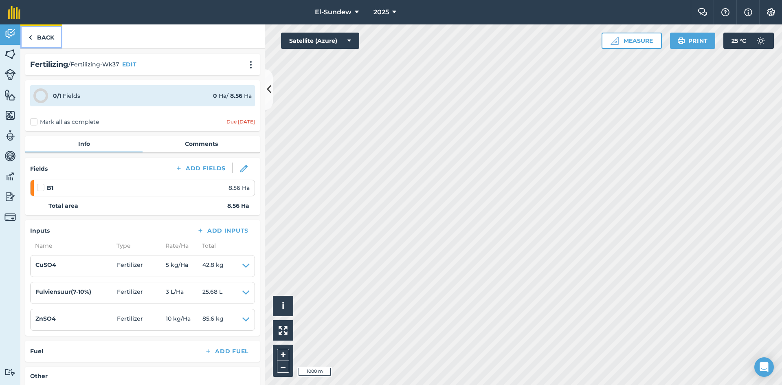
click at [49, 42] on link "Back" at bounding box center [41, 36] width 42 height 24
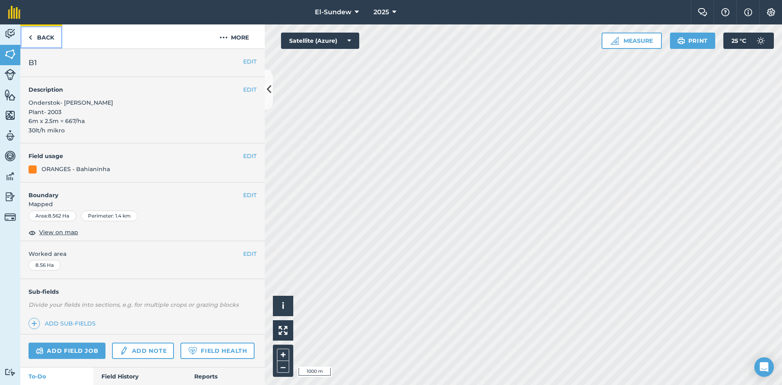
click at [47, 35] on link "Back" at bounding box center [41, 36] width 42 height 24
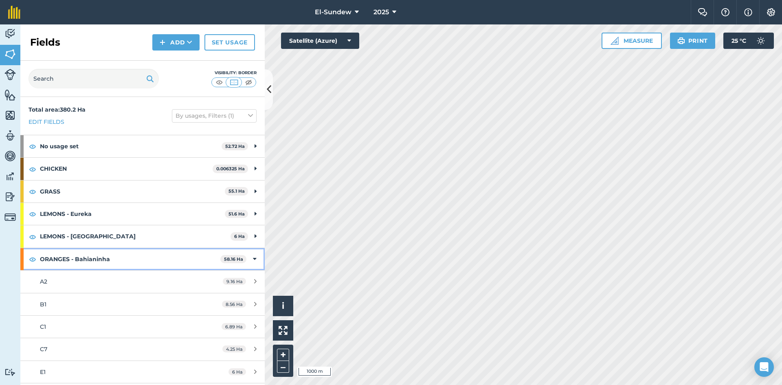
click at [128, 262] on strong "ORANGES - Bahianinha" at bounding box center [130, 259] width 180 height 22
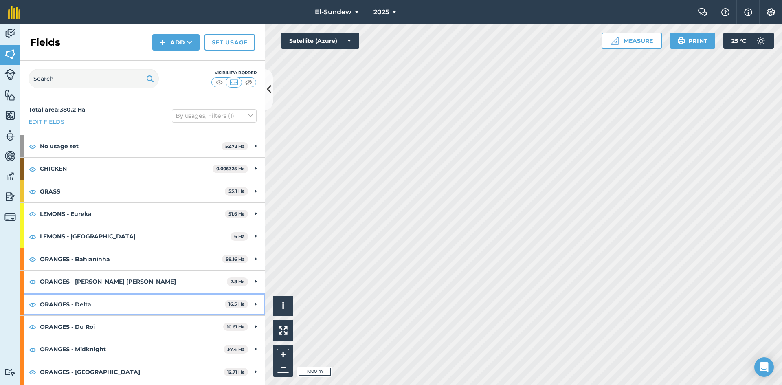
click at [122, 293] on strong "ORANGES - Delta" at bounding box center [132, 304] width 185 height 22
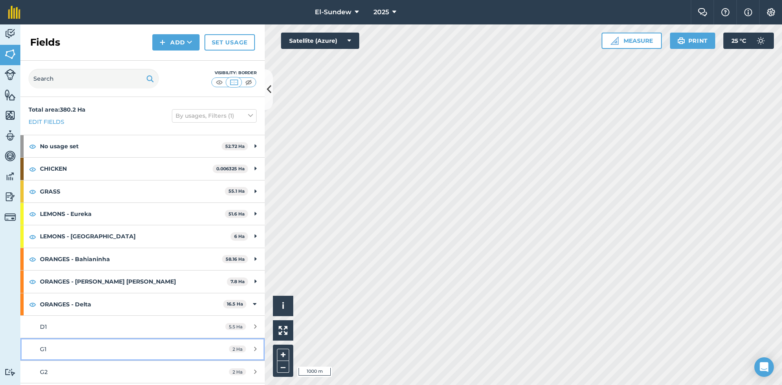
click at [106, 345] on div "G1" at bounding box center [116, 349] width 153 height 9
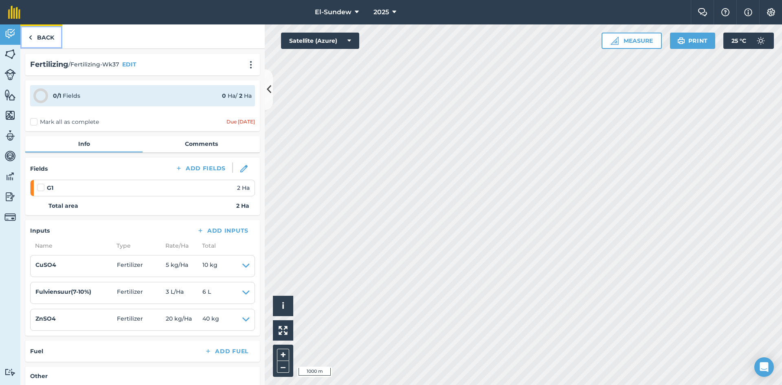
click at [43, 40] on link "Back" at bounding box center [41, 36] width 42 height 24
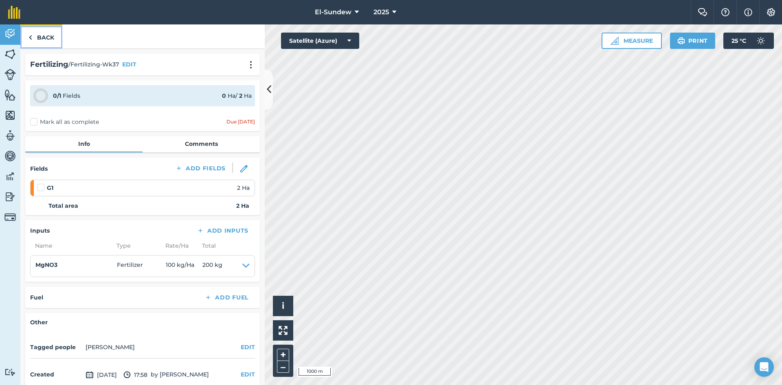
click at [47, 41] on link "Back" at bounding box center [41, 36] width 42 height 24
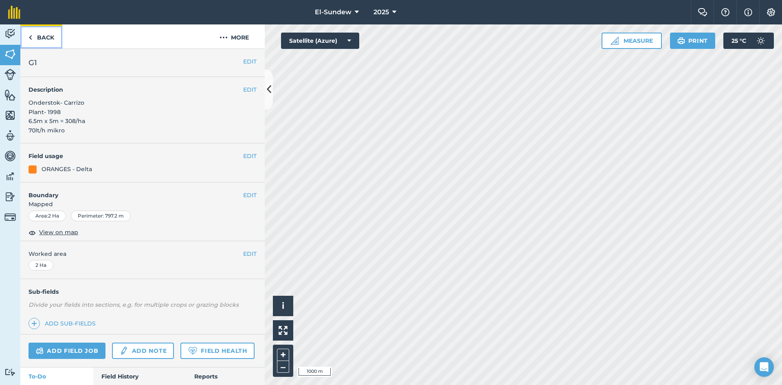
click at [51, 39] on link "Back" at bounding box center [41, 36] width 42 height 24
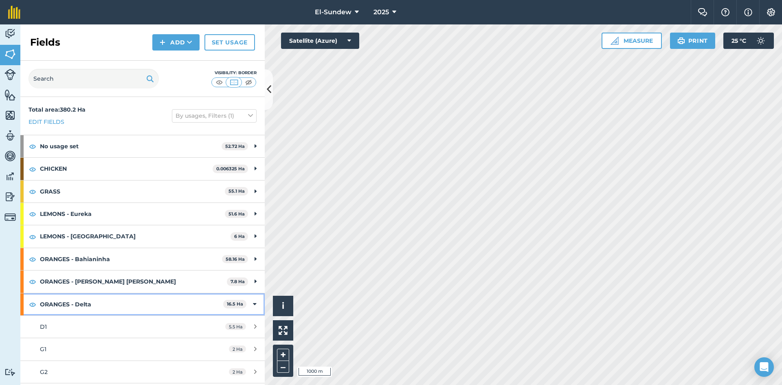
click at [95, 293] on strong "ORANGES - Delta" at bounding box center [131, 304] width 183 height 22
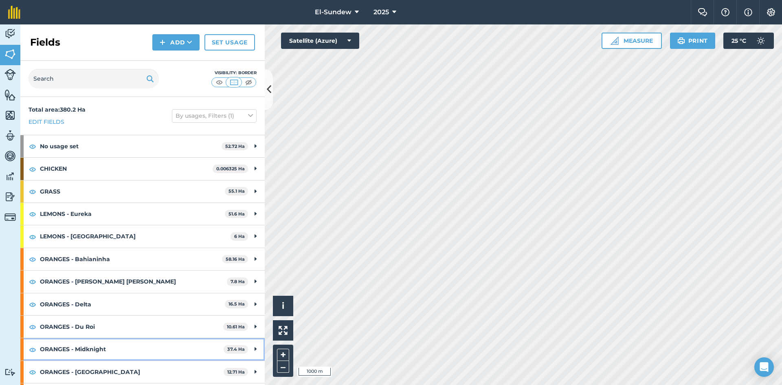
click at [105, 338] on strong "ORANGES - Midknight" at bounding box center [132, 349] width 184 height 22
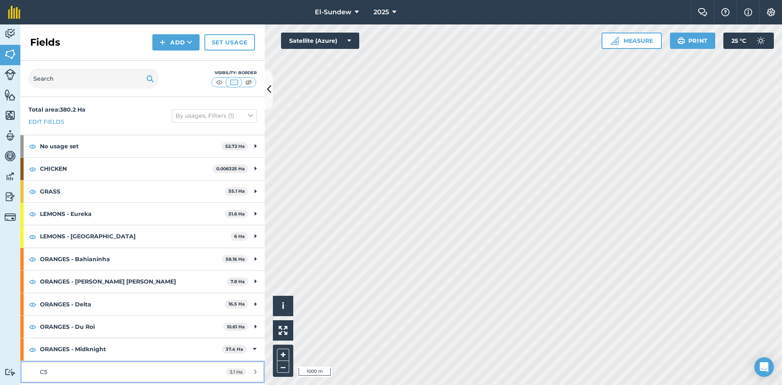
click at [92, 367] on div "C5" at bounding box center [116, 371] width 153 height 9
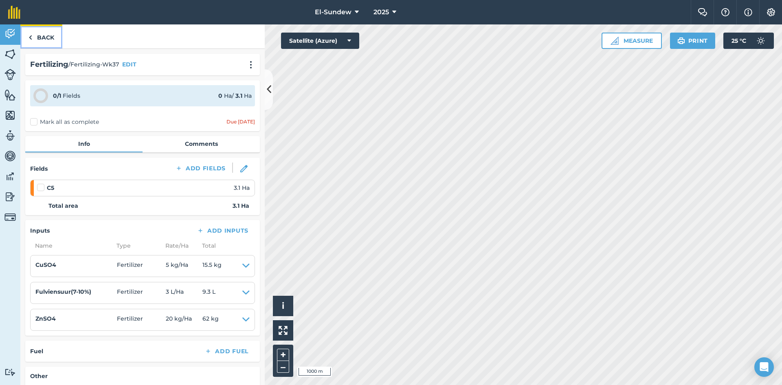
click at [46, 37] on link "Back" at bounding box center [41, 36] width 42 height 24
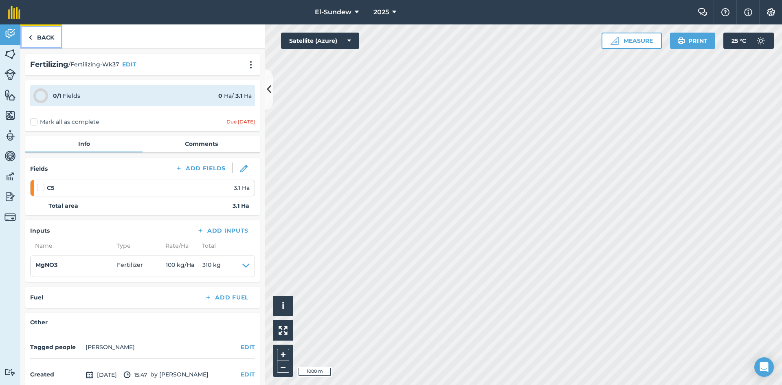
click at [46, 40] on link "Back" at bounding box center [41, 36] width 42 height 24
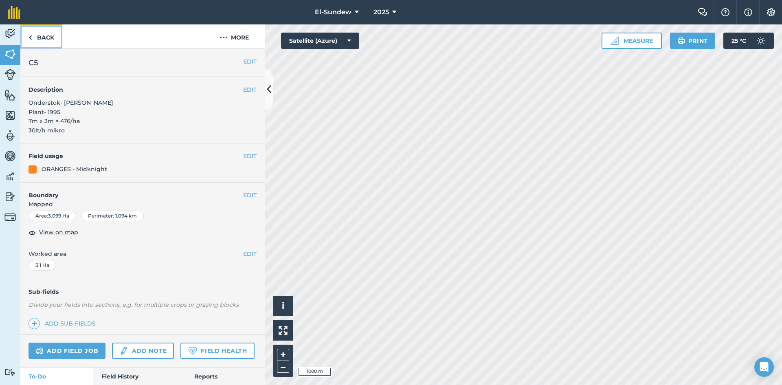
click at [46, 40] on link "Back" at bounding box center [41, 36] width 42 height 24
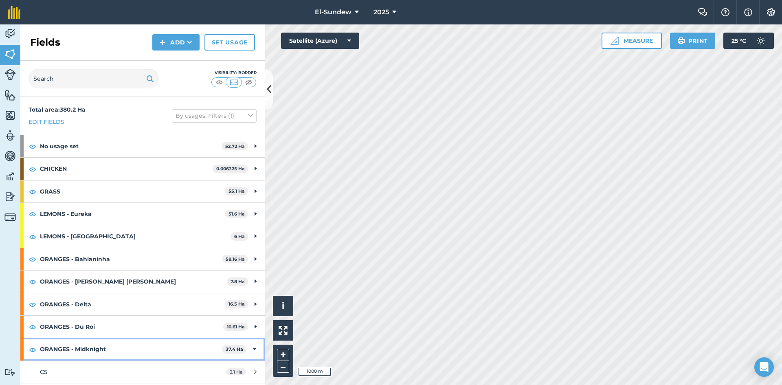
click at [112, 338] on strong "ORANGES - Midknight" at bounding box center [131, 349] width 182 height 22
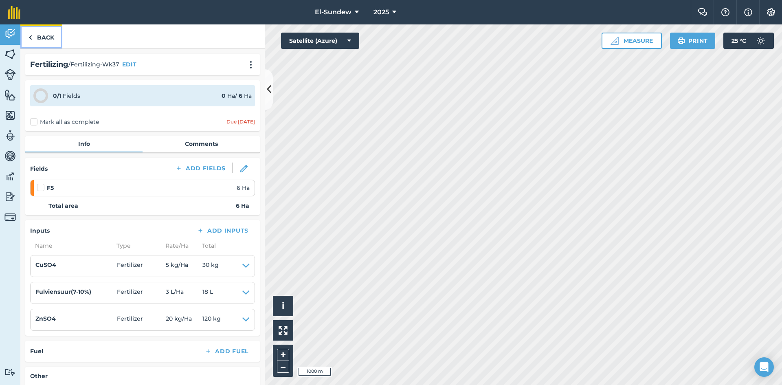
click at [51, 33] on link "Back" at bounding box center [41, 36] width 42 height 24
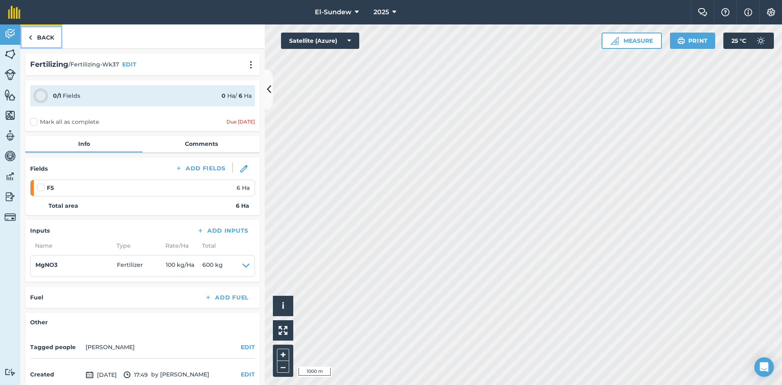
click at [41, 41] on link "Back" at bounding box center [41, 36] width 42 height 24
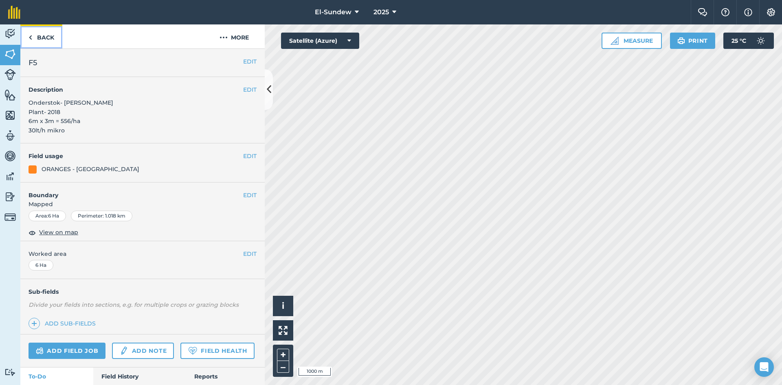
click at [48, 40] on link "Back" at bounding box center [41, 36] width 42 height 24
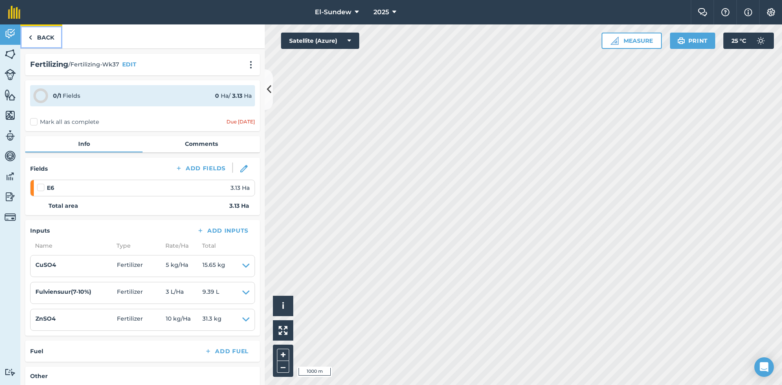
click at [49, 41] on link "Back" at bounding box center [41, 36] width 42 height 24
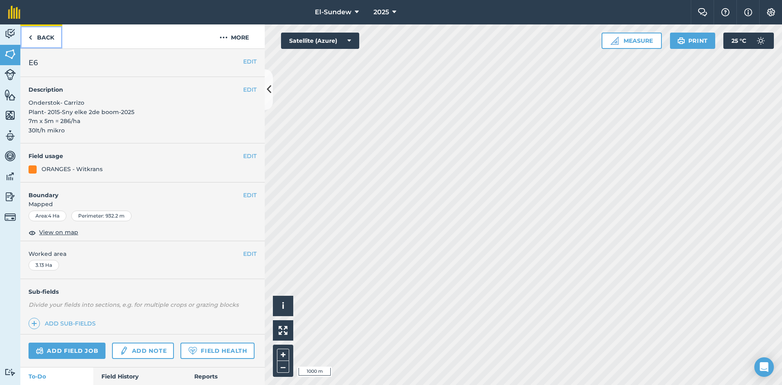
click at [49, 41] on link "Back" at bounding box center [41, 36] width 42 height 24
